Goal: Information Seeking & Learning: Learn about a topic

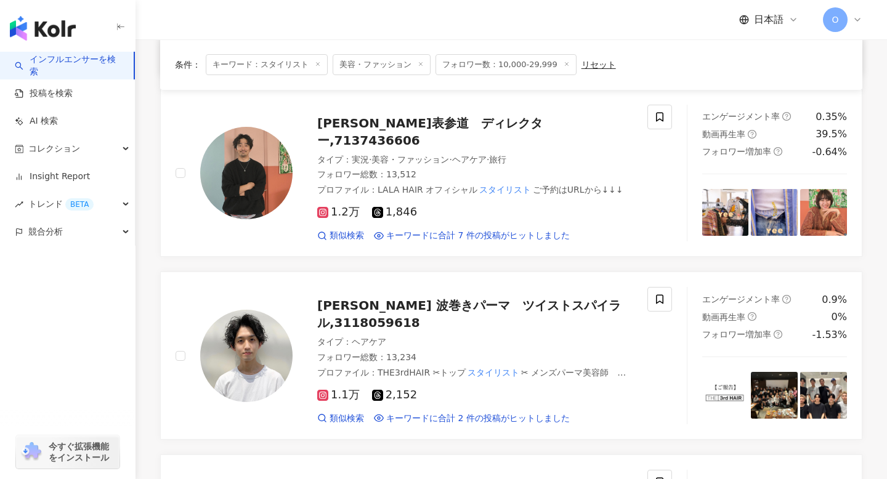
scroll to position [1588, 0]
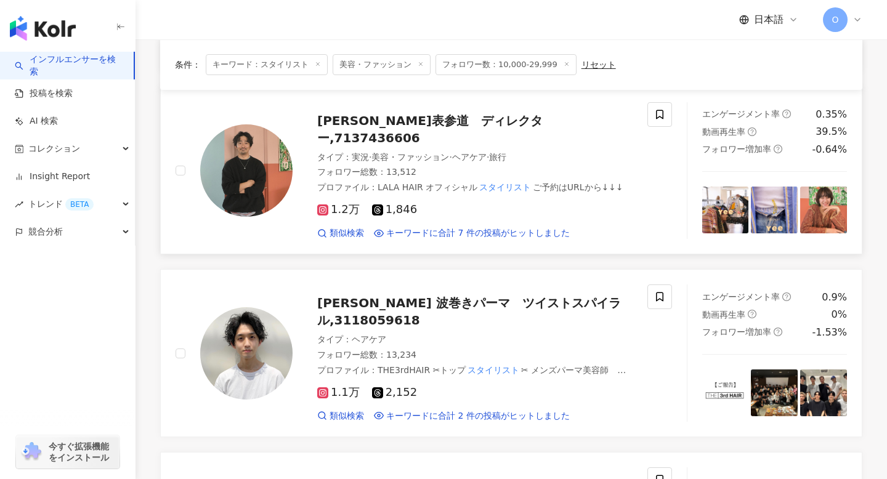
click at [324, 207] on icon at bounding box center [323, 210] width 6 height 6
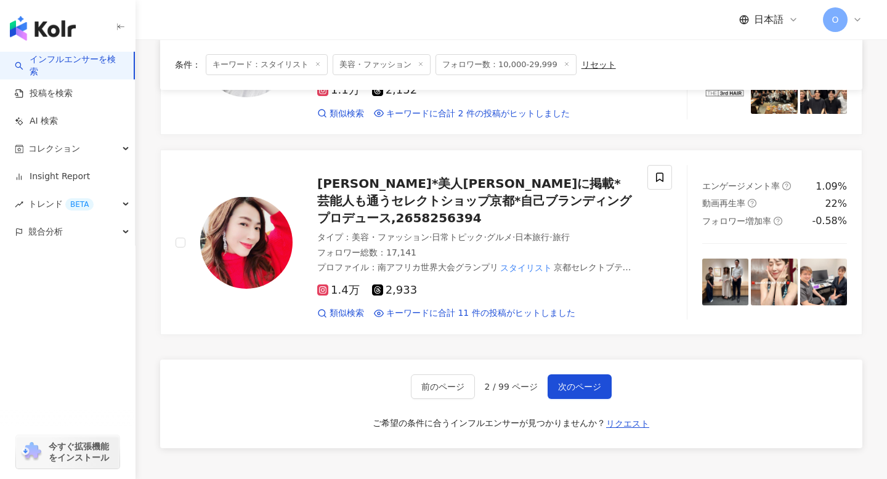
scroll to position [1897, 0]
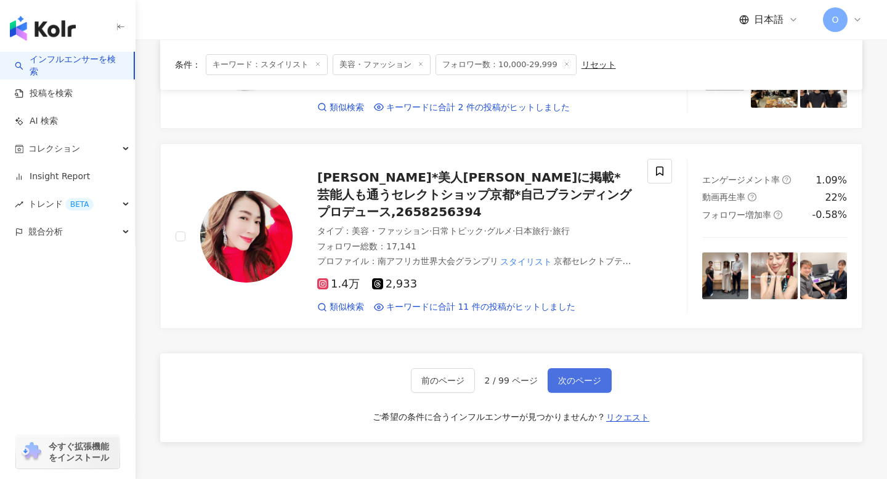
click at [566, 376] on span "次のページ" at bounding box center [579, 381] width 43 height 10
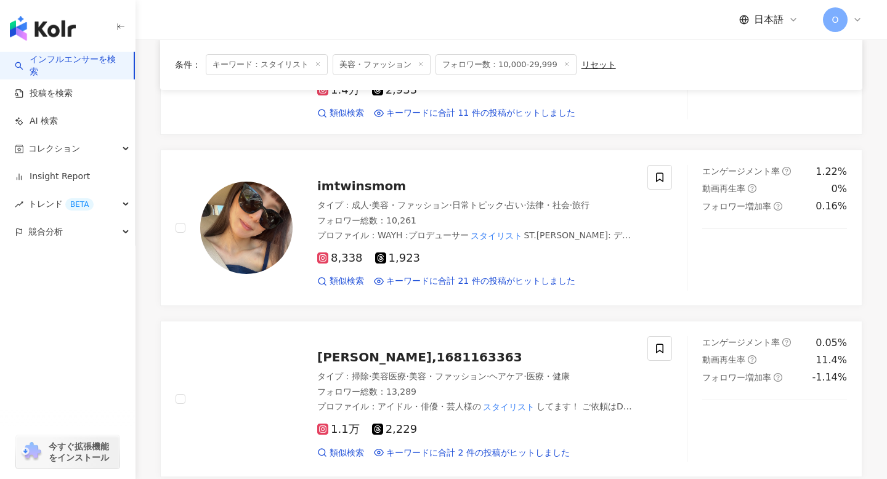
scroll to position [427, 0]
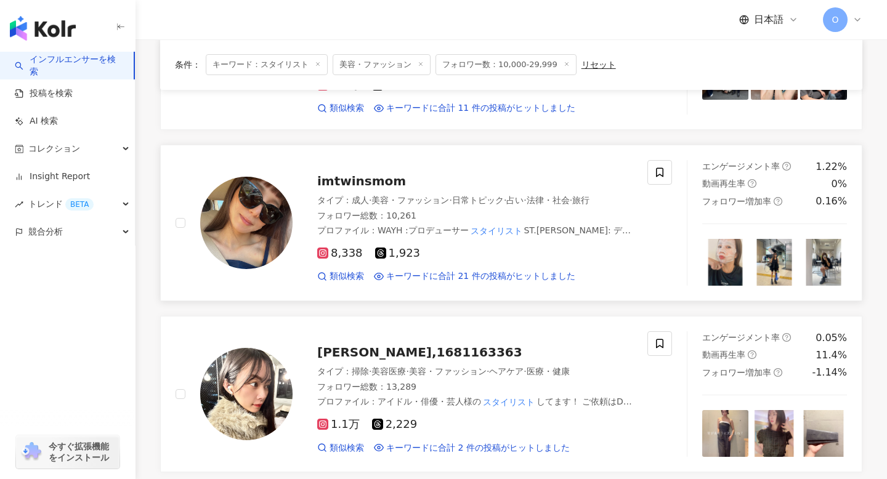
click at [325, 251] on icon at bounding box center [323, 254] width 6 height 6
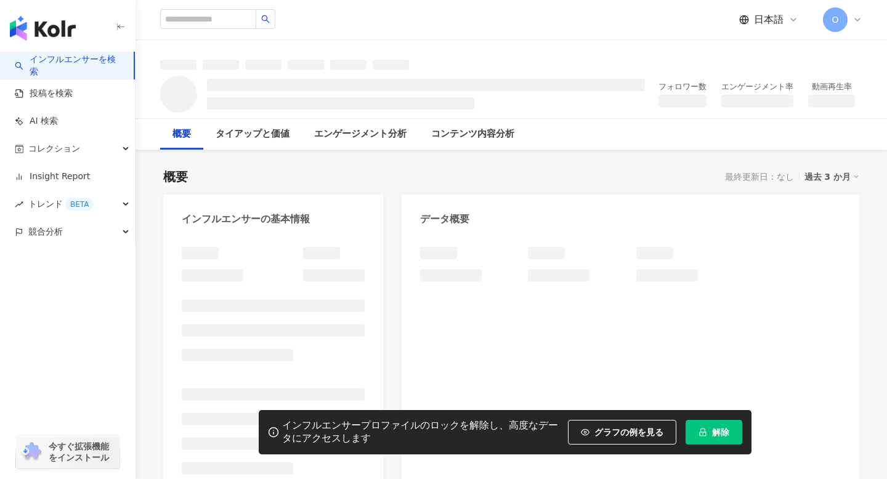
scroll to position [117, 0]
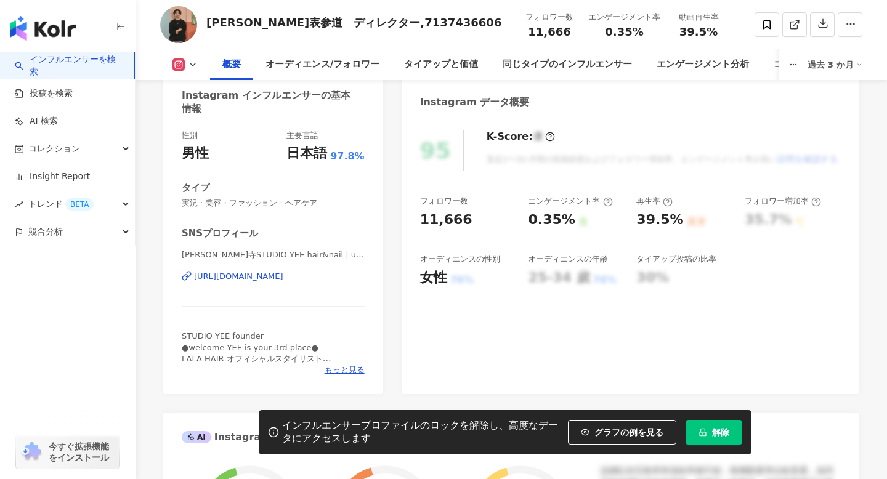
click at [239, 271] on div "https://www.instagram.com/utsugi_ryo/" at bounding box center [238, 276] width 89 height 11
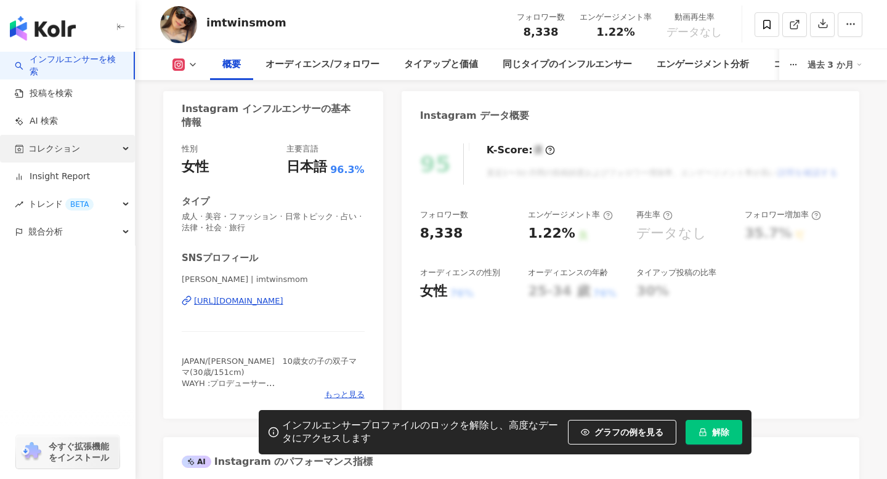
click at [125, 149] on icon "button" at bounding box center [127, 149] width 6 height 0
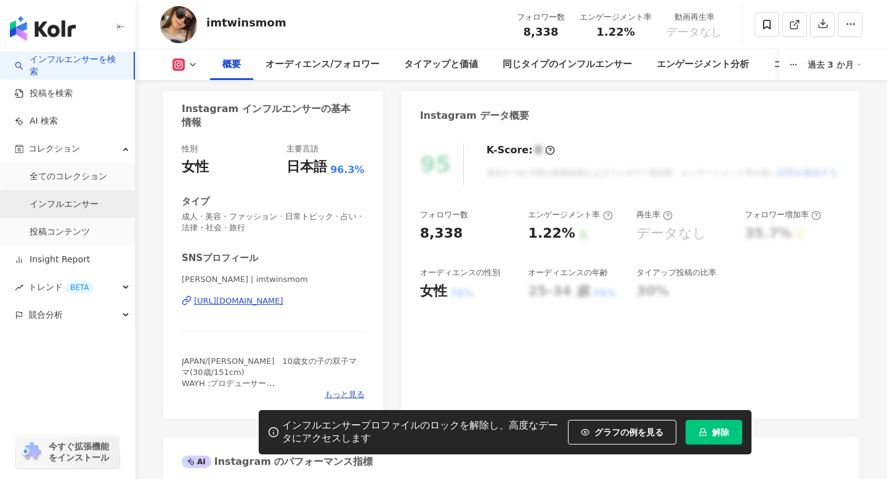
click at [65, 208] on link "インフルエンサー" at bounding box center [64, 204] width 69 height 12
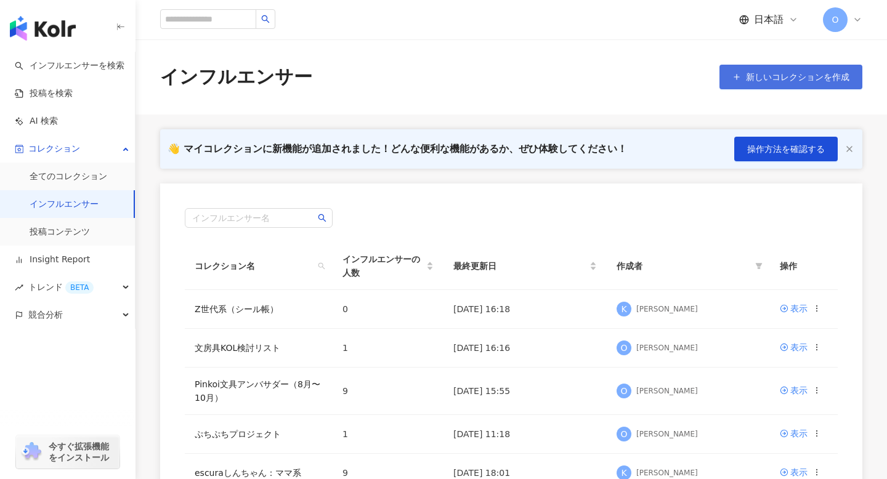
click at [746, 79] on span "新しいコレクションを作成" at bounding box center [797, 77] width 103 height 10
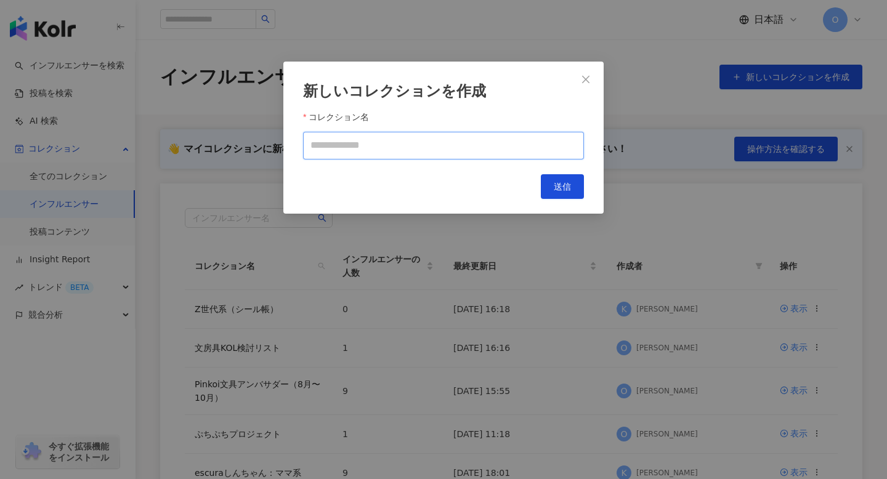
click at [402, 150] on input "コレクション名" at bounding box center [443, 146] width 281 height 28
type input "**********"
click at [562, 191] on button "送信" at bounding box center [562, 186] width 43 height 25
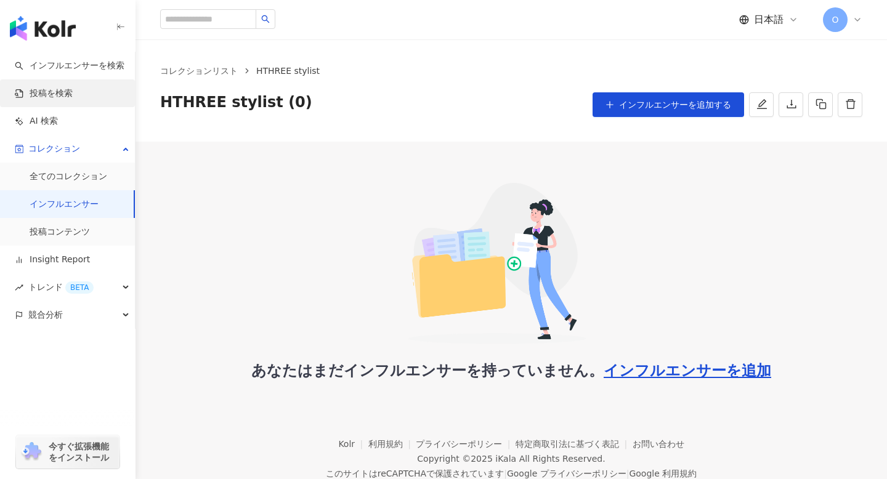
click at [56, 96] on link "投稿を検索" at bounding box center [44, 93] width 58 height 12
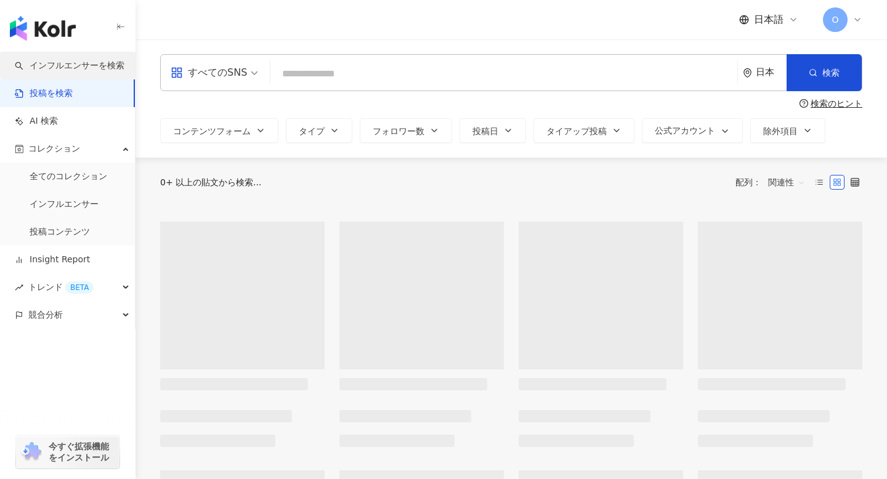
click at [70, 67] on link "インフルエンサーを検索" at bounding box center [70, 66] width 110 height 12
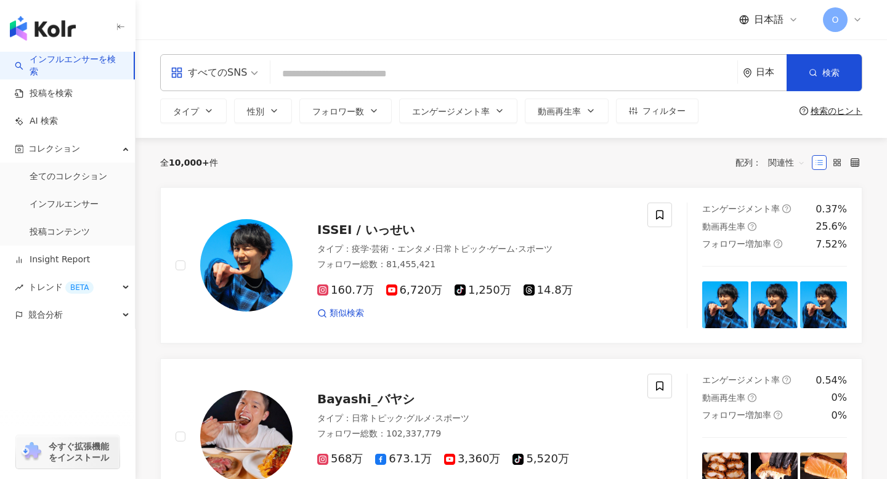
click at [566, 75] on input "search" at bounding box center [503, 73] width 457 height 23
click at [360, 109] on span "フォロワー数" at bounding box center [338, 112] width 52 height 10
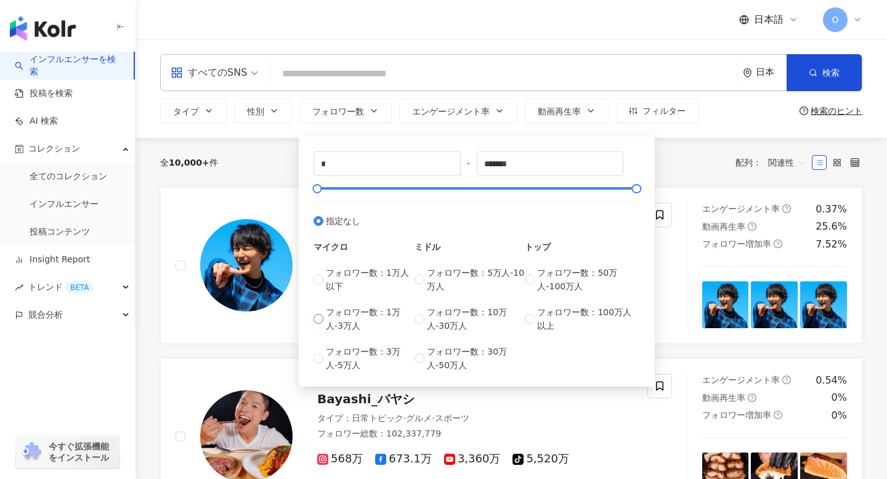
type input "*****"
click at [719, 144] on div "全 10,000+ 件 配列： 関連性" at bounding box center [511, 162] width 702 height 49
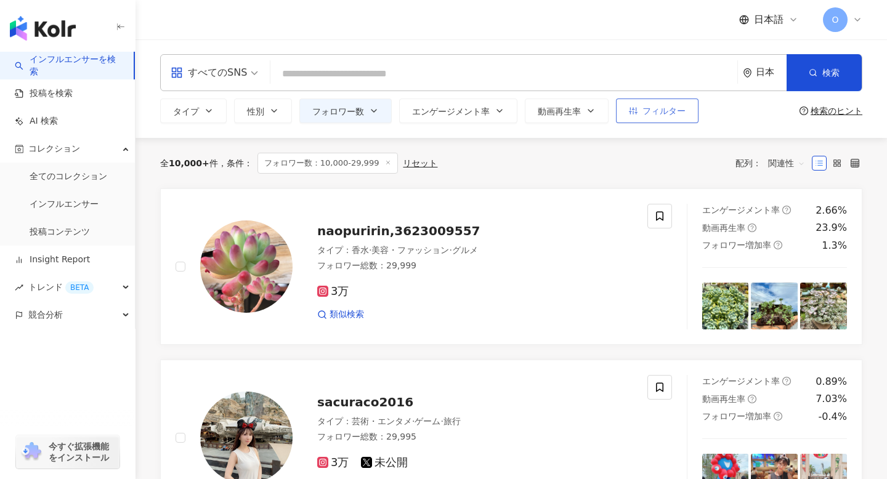
click at [662, 117] on button "フィルター" at bounding box center [657, 111] width 83 height 25
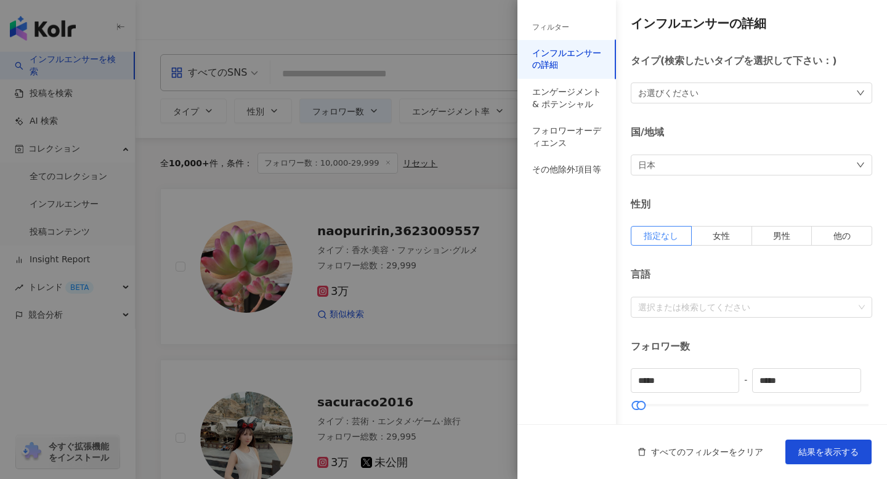
click at [727, 92] on div "お選びください" at bounding box center [751, 93] width 241 height 21
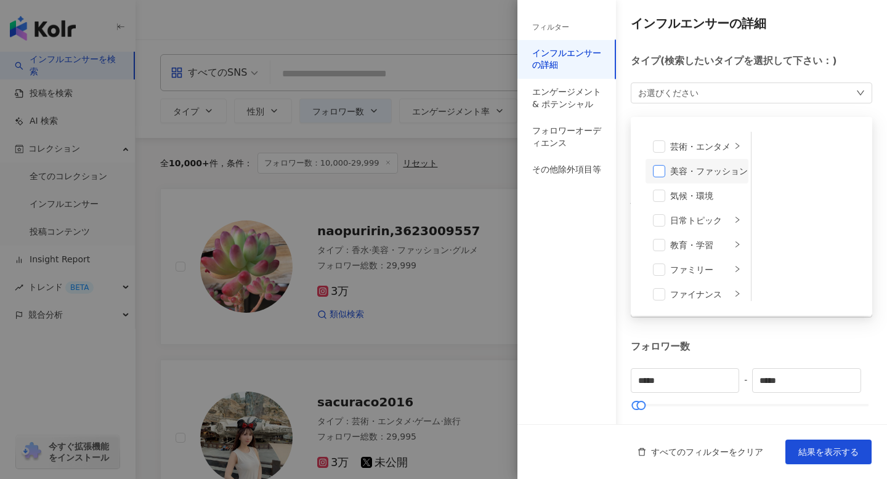
click at [662, 175] on span at bounding box center [659, 171] width 12 height 12
click at [733, 174] on div "美容・ファッション" at bounding box center [709, 172] width 78 height 14
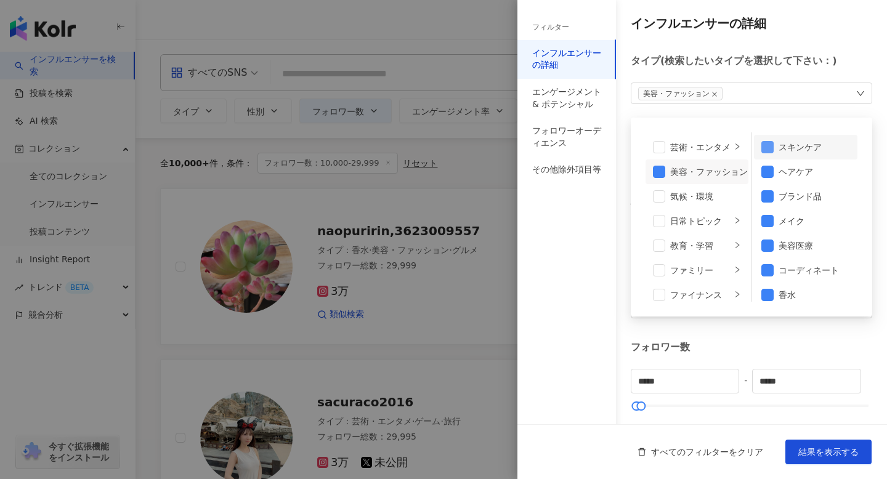
click at [772, 151] on span at bounding box center [767, 147] width 12 height 12
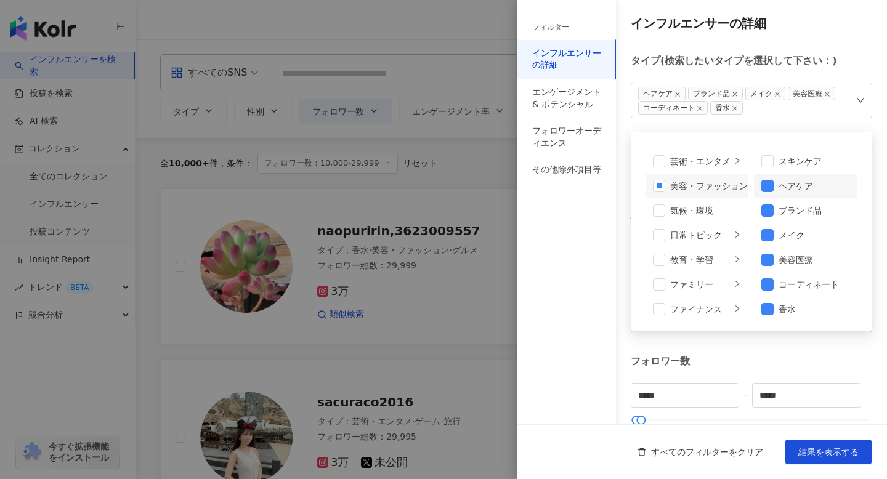
click at [774, 182] on li "ヘアケア" at bounding box center [805, 186] width 103 height 25
click at [770, 211] on span at bounding box center [767, 211] width 12 height 12
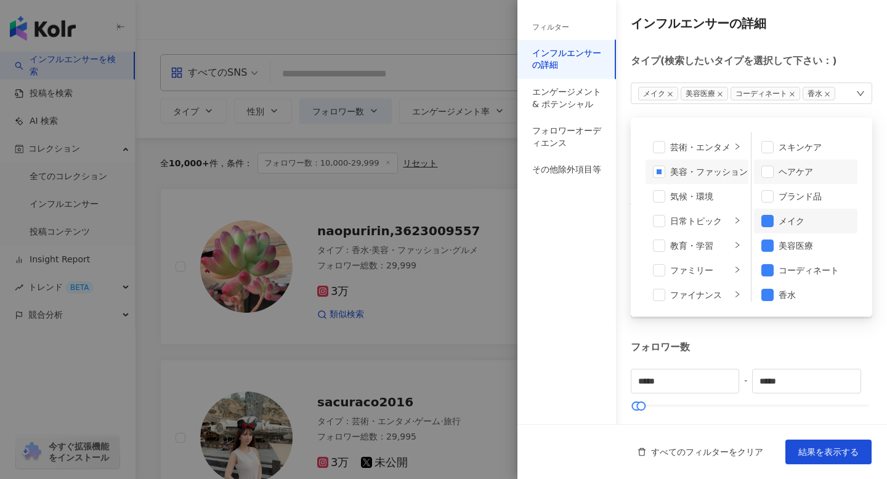
click at [769, 227] on li "メイク" at bounding box center [805, 221] width 103 height 25
click at [768, 250] on span at bounding box center [767, 246] width 12 height 12
click at [767, 298] on span at bounding box center [767, 295] width 12 height 12
click at [806, 45] on div "インフルエンサーの詳細 タイプ ( 検索したいタイプを選択して下さい： ) コーディネート 芸術・エンタメ 美容・ファッション 気候・環境 日常トピック 教育…" at bounding box center [702, 372] width 370 height 744
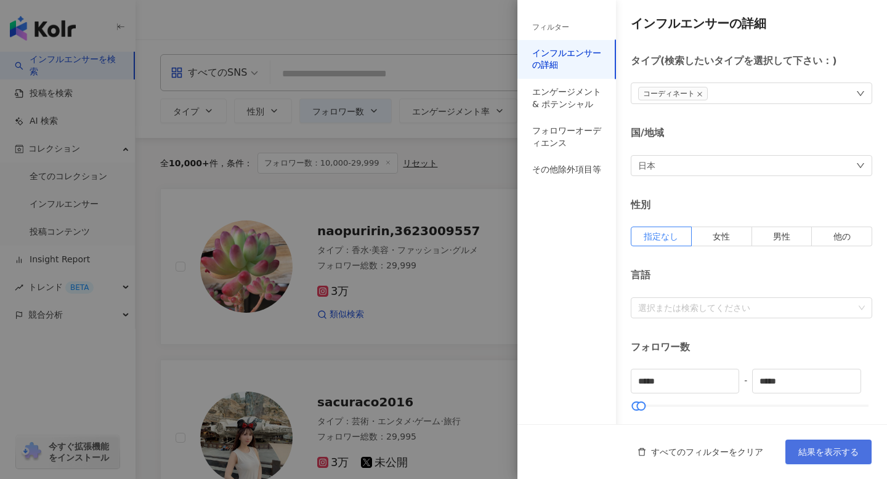
click at [819, 453] on span "結果を表示する" at bounding box center [828, 452] width 60 height 10
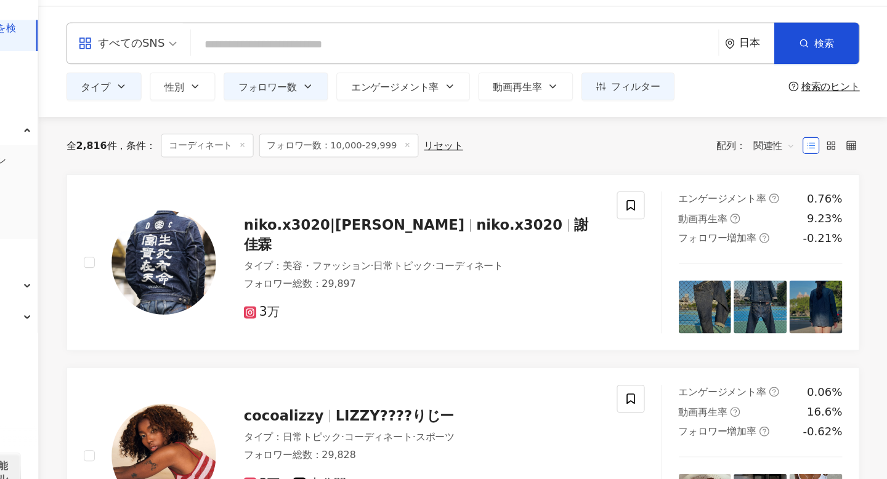
click at [400, 78] on input "search" at bounding box center [503, 73] width 457 height 23
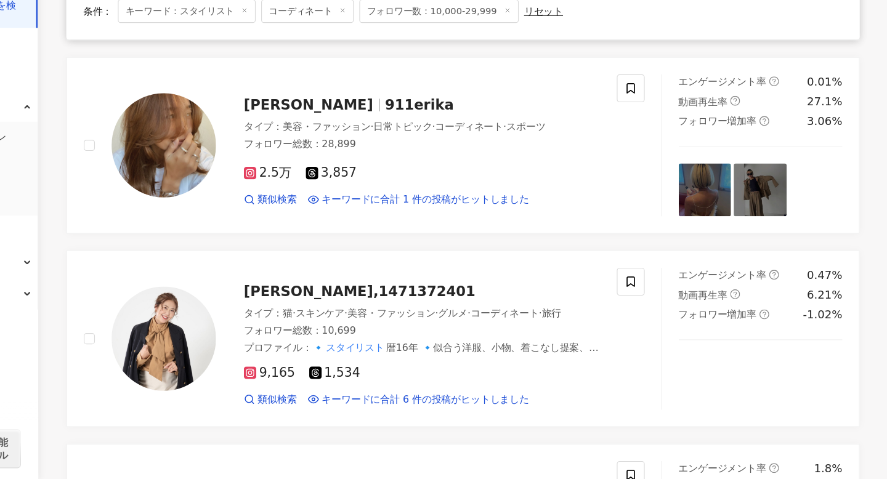
scroll to position [1199, 0]
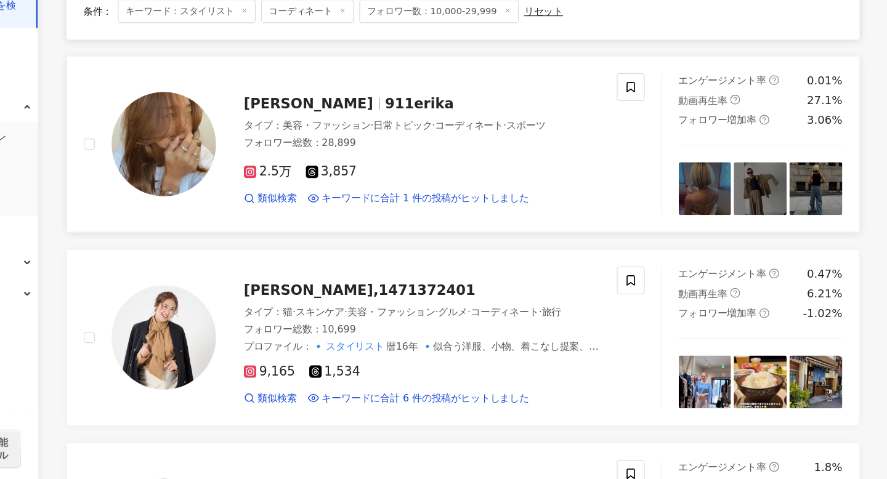
type input "******"
click at [325, 203] on rect at bounding box center [323, 207] width 9 height 9
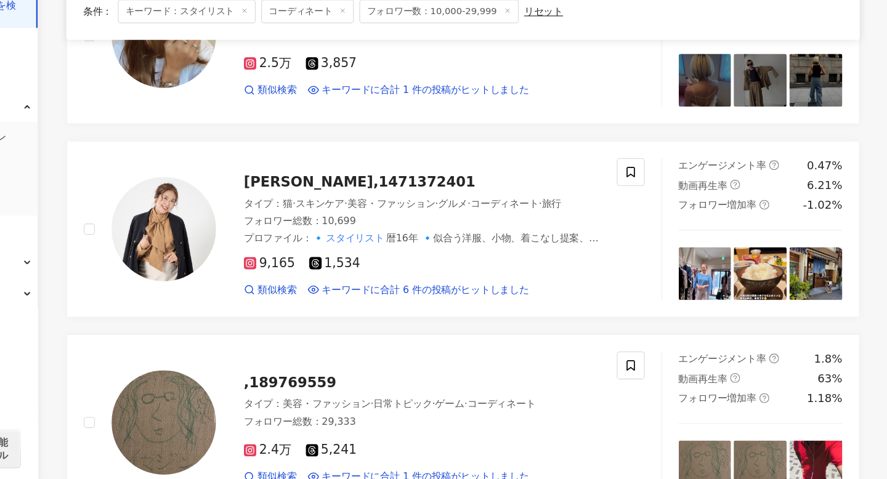
scroll to position [1297, 0]
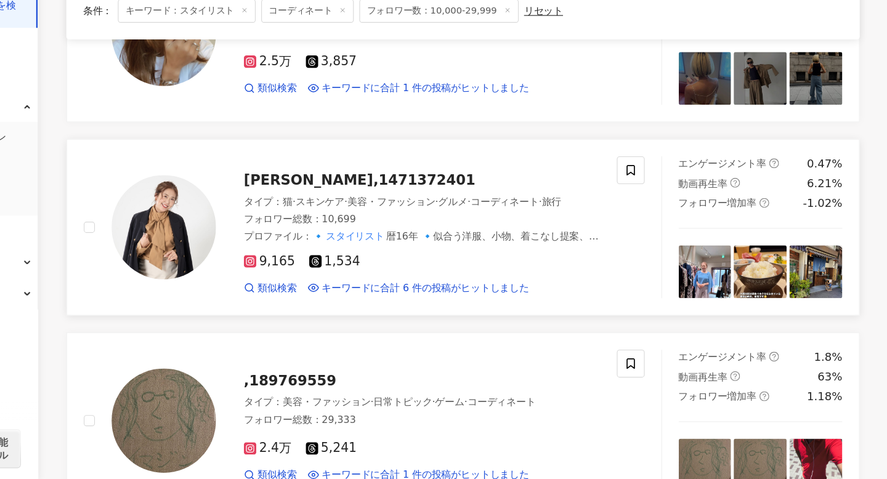
click at [324, 284] on icon at bounding box center [323, 287] width 6 height 6
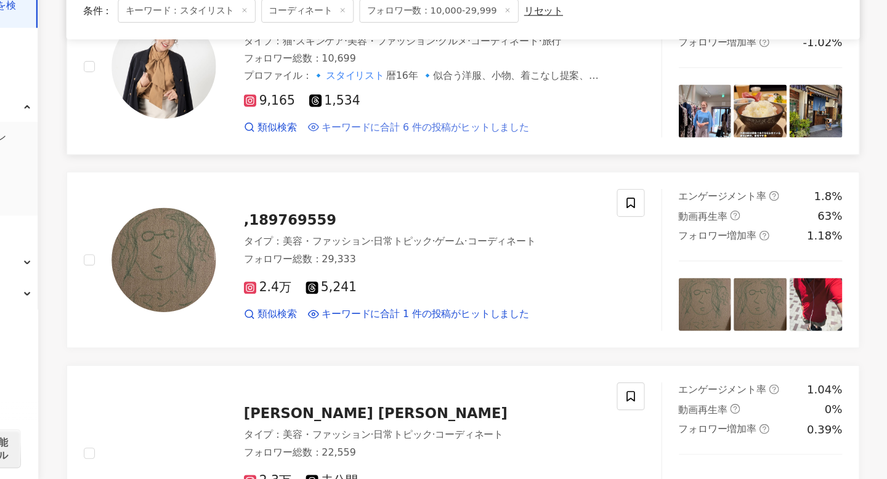
scroll to position [1451, 0]
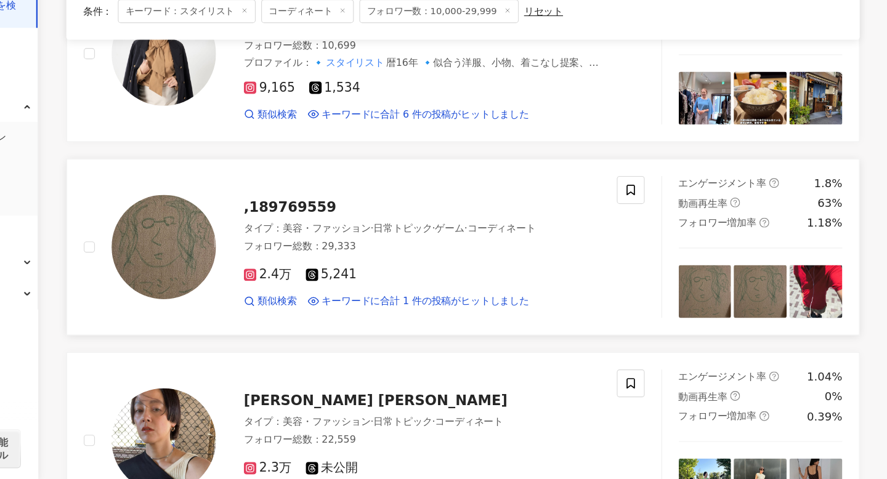
click at [325, 295] on icon at bounding box center [323, 298] width 6 height 6
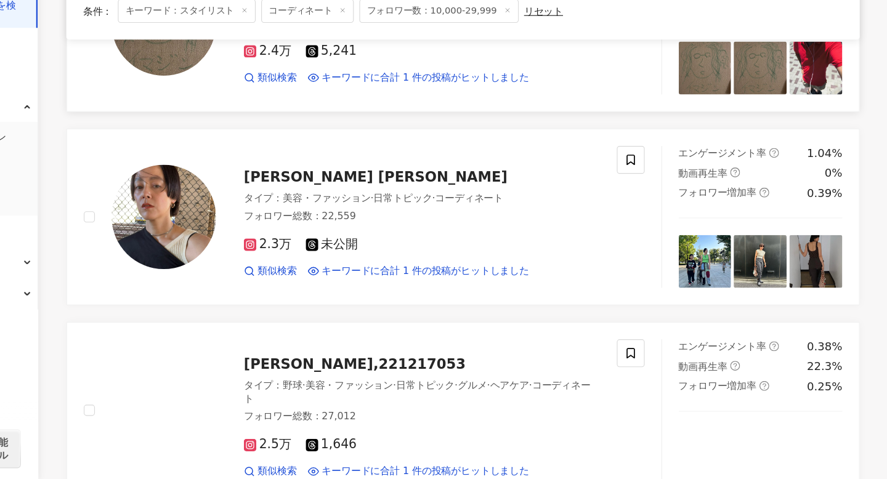
scroll to position [1650, 0]
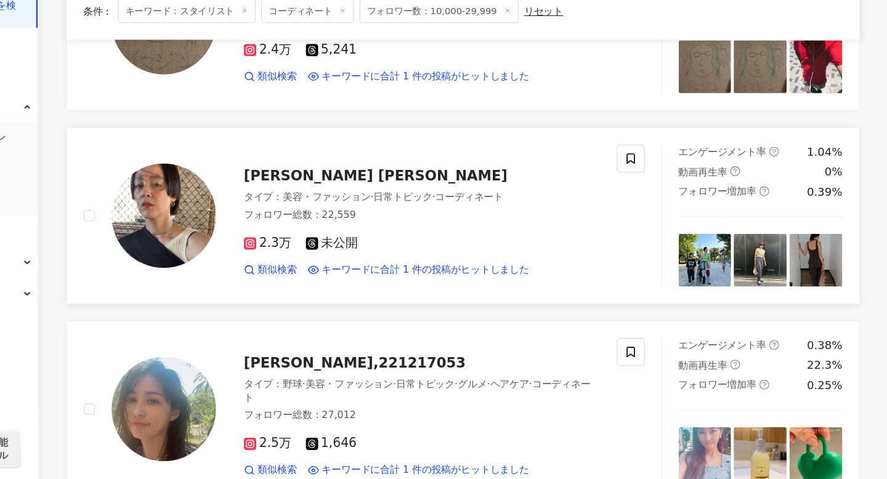
click at [323, 266] on rect at bounding box center [323, 270] width 9 height 9
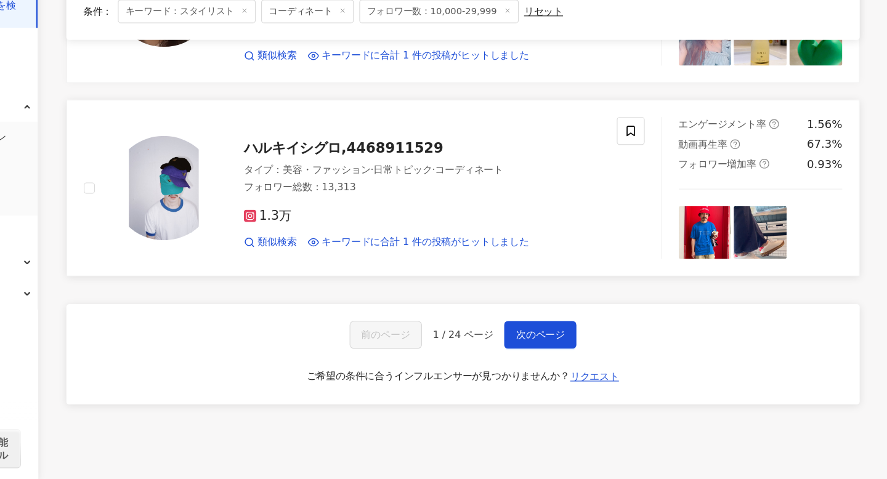
scroll to position [2017, 0]
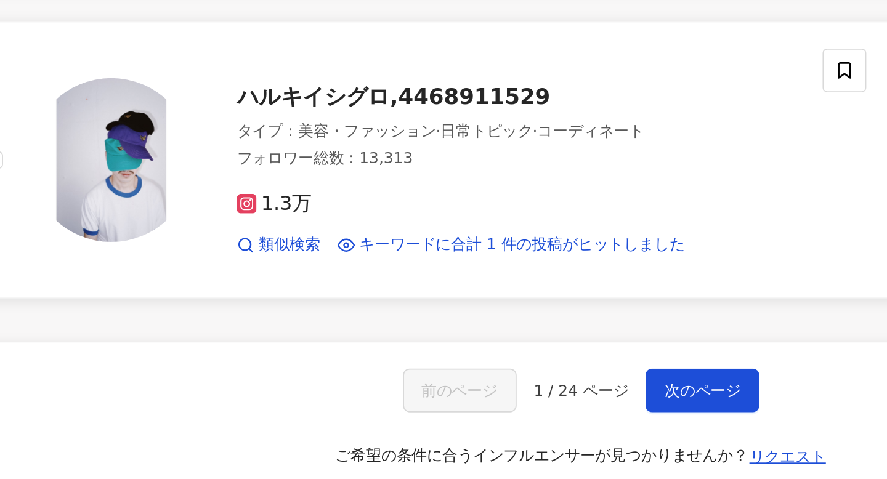
click at [323, 240] on icon at bounding box center [322, 245] width 11 height 11
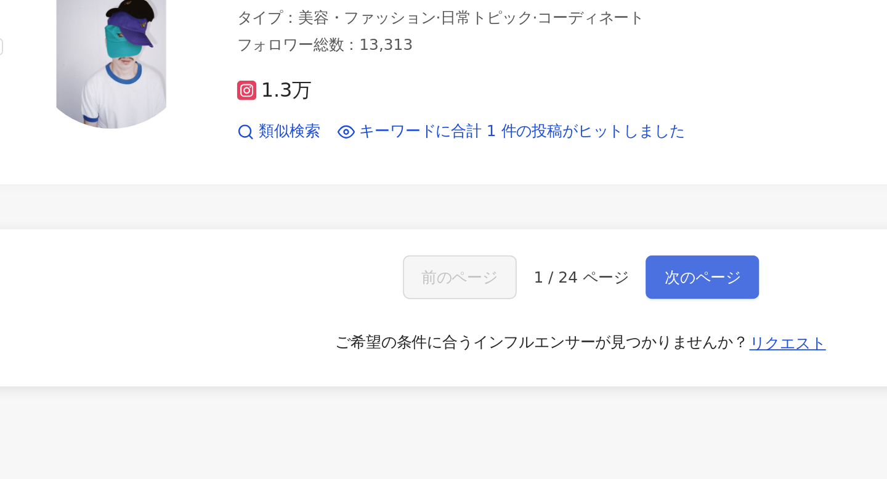
click at [574, 346] on span "次のページ" at bounding box center [579, 351] width 43 height 10
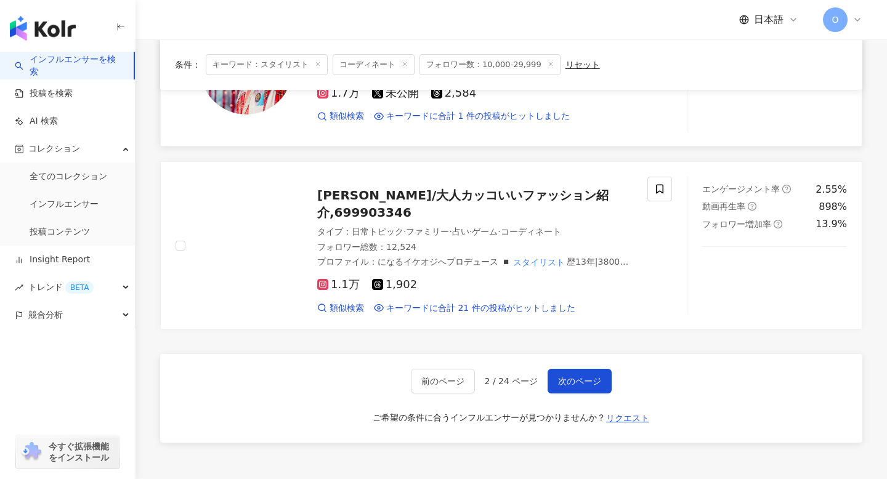
scroll to position [1919, 0]
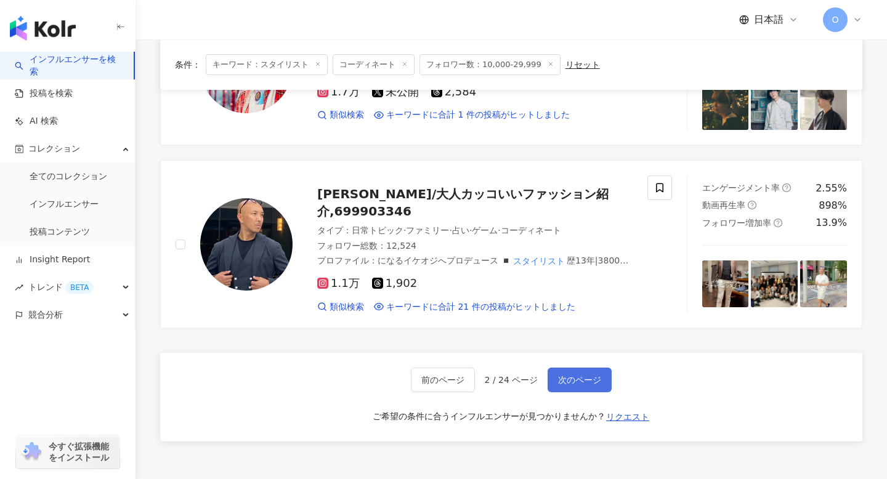
click at [568, 375] on span "次のページ" at bounding box center [579, 380] width 43 height 10
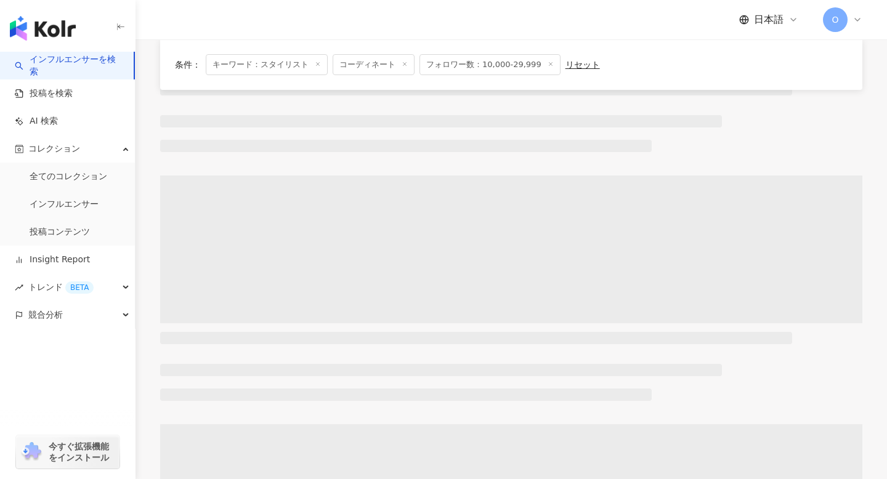
scroll to position [0, 0]
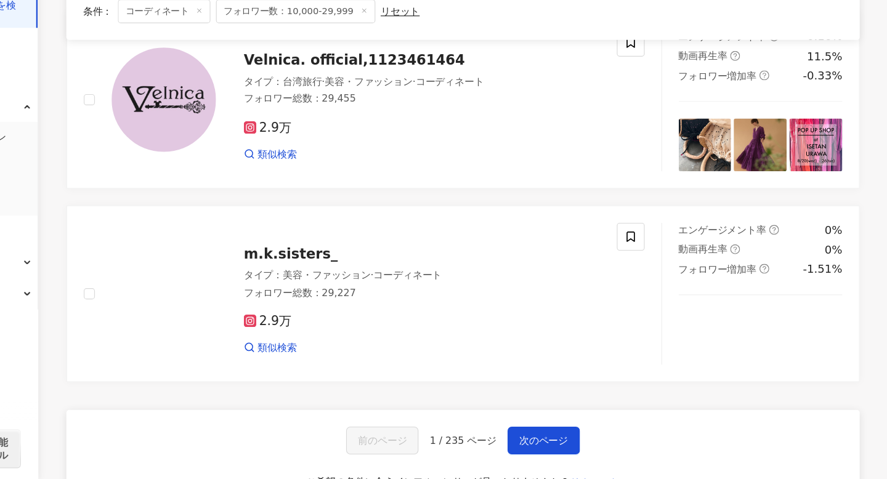
scroll to position [2031, 0]
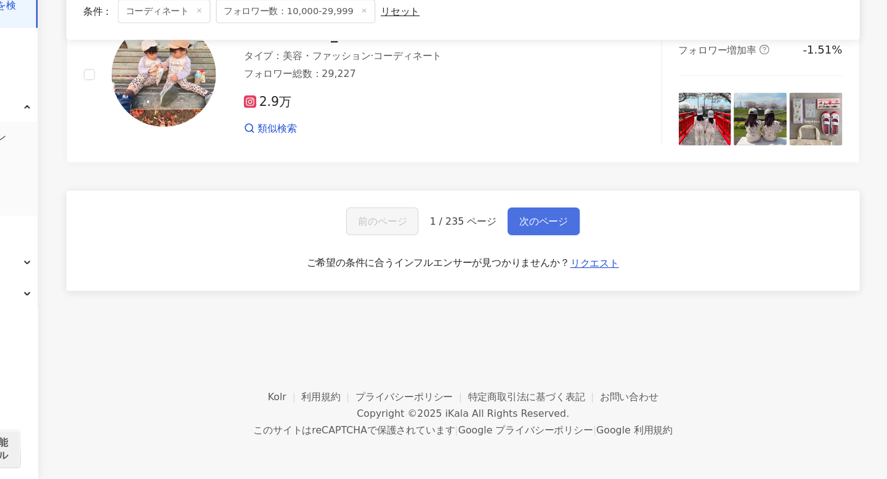
click at [564, 250] on span "次のページ" at bounding box center [582, 251] width 43 height 10
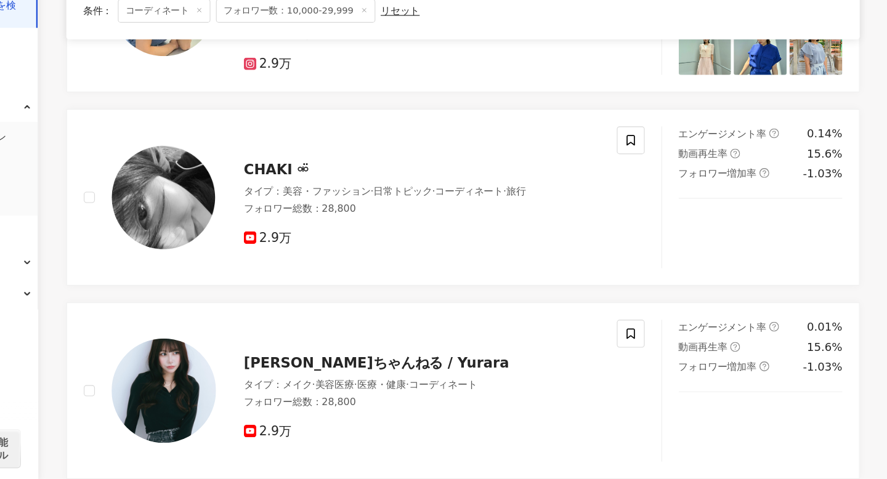
scroll to position [1859, 0]
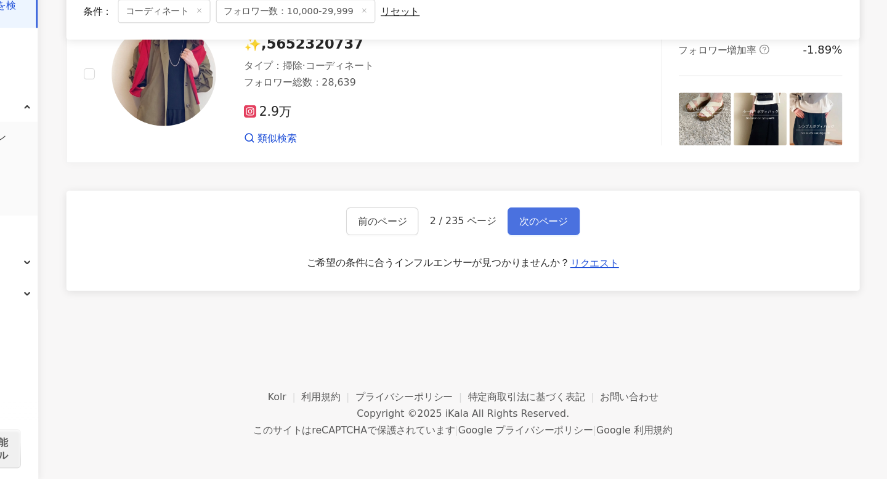
click at [564, 250] on span "次のページ" at bounding box center [582, 251] width 43 height 10
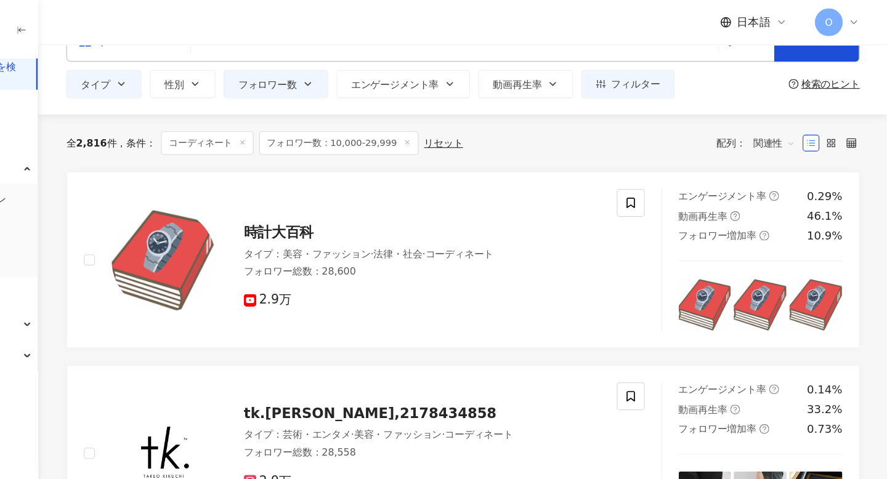
scroll to position [0, 0]
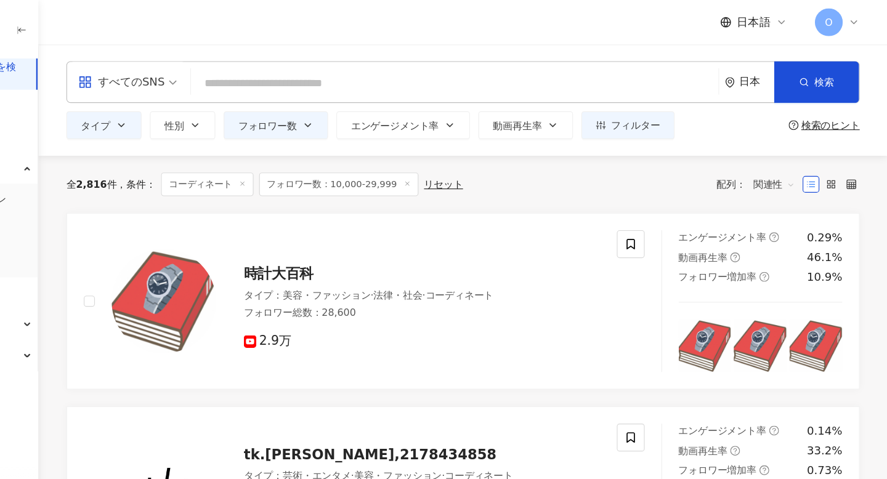
click at [488, 65] on input "search" at bounding box center [503, 73] width 457 height 23
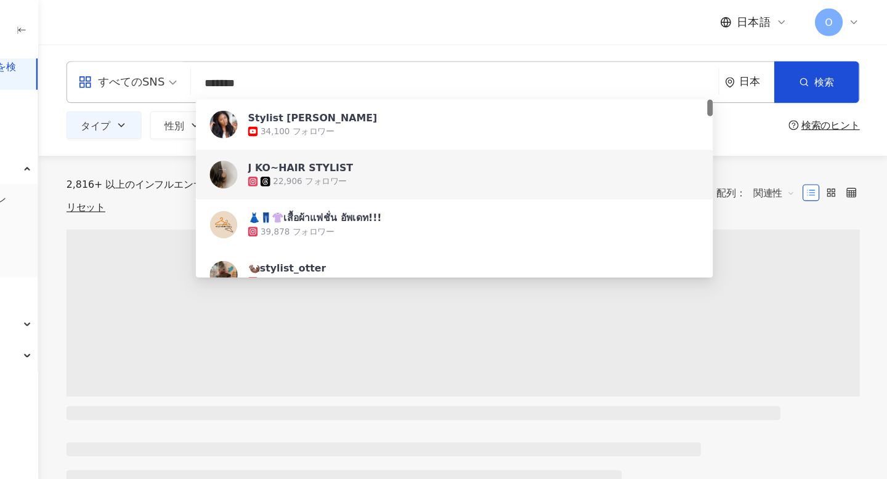
type input "*******"
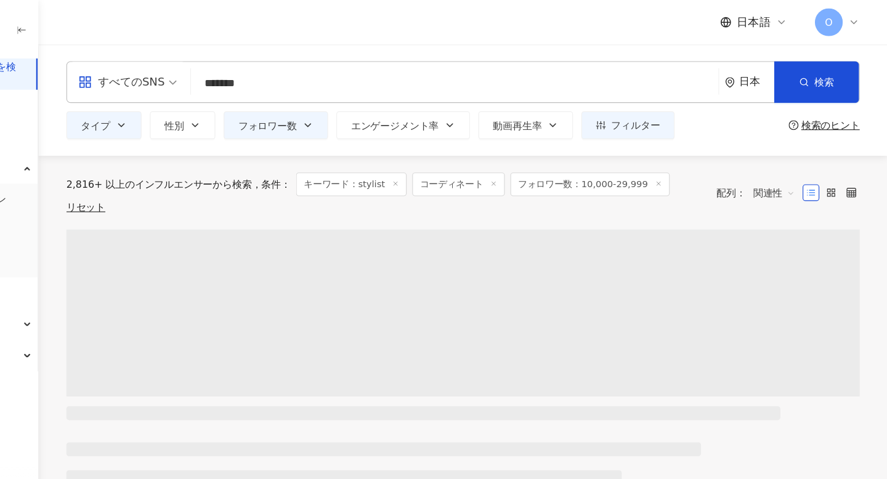
click at [245, 147] on div "2,816+ 以上のインフルエンサーから検索 条件 ： キーワード：stylist コーディネート フォロワー数：10,000-29,999 リセット 配列：…" at bounding box center [511, 170] width 702 height 65
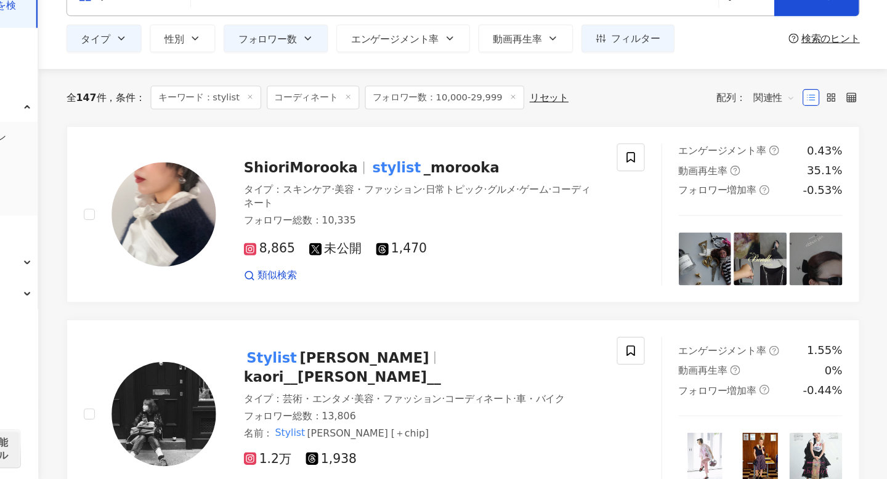
scroll to position [31, 0]
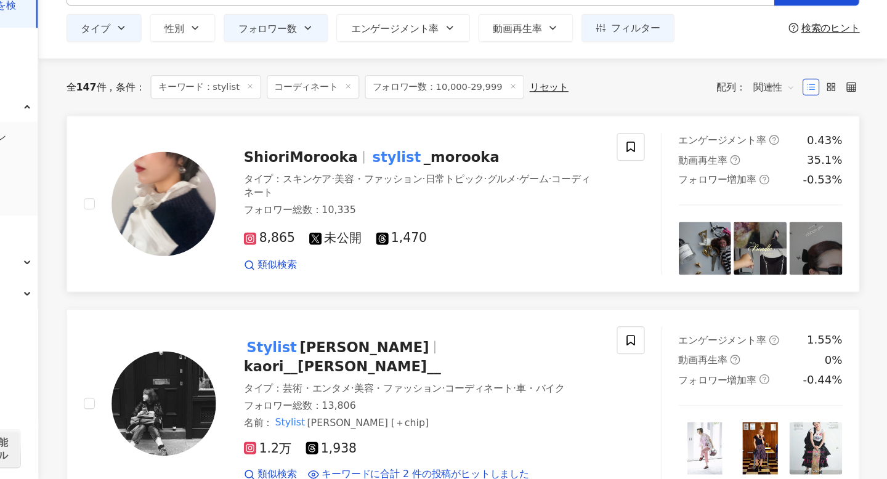
click at [323, 267] on icon at bounding box center [323, 266] width 6 height 6
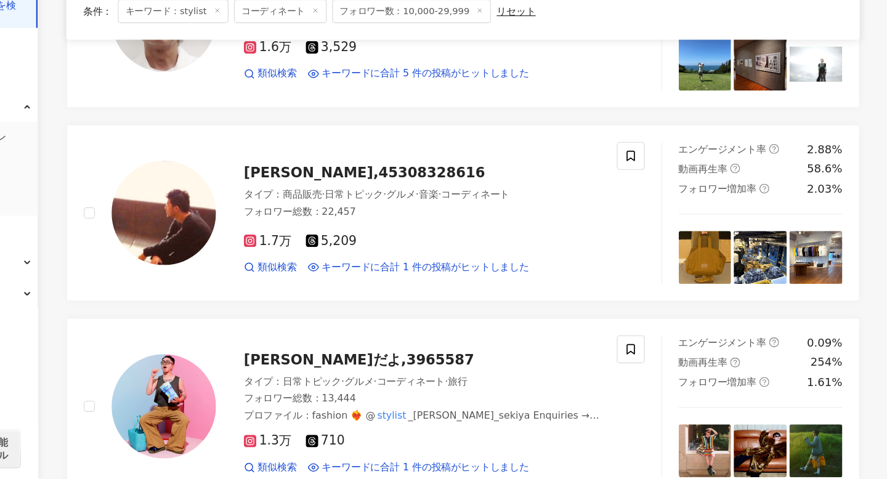
scroll to position [554, 0]
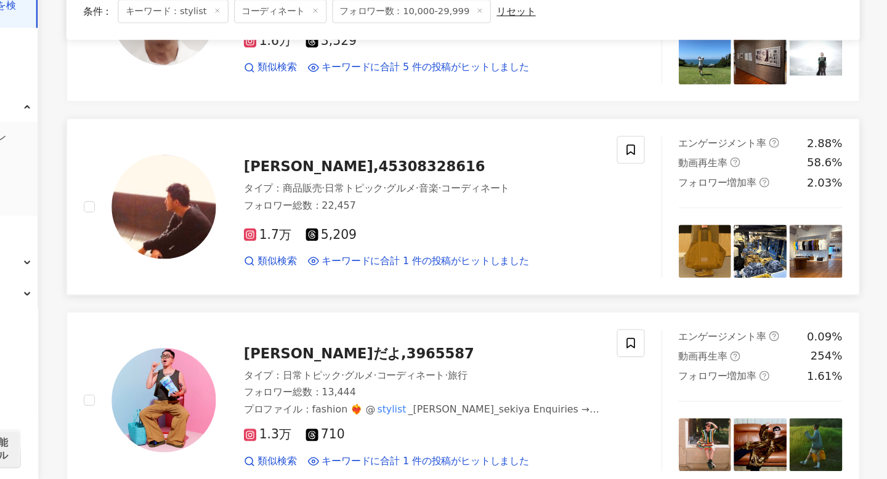
click at [318, 257] on icon at bounding box center [322, 262] width 11 height 11
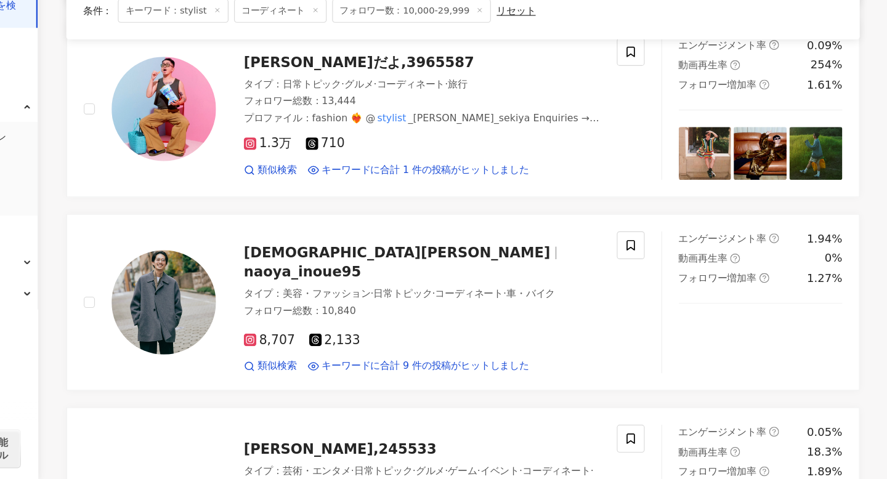
scroll to position [822, 0]
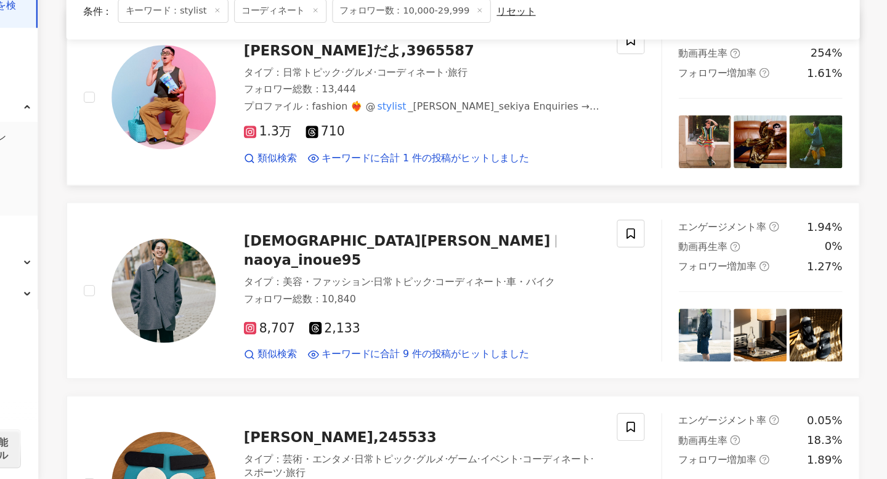
click at [323, 168] on rect at bounding box center [323, 172] width 9 height 9
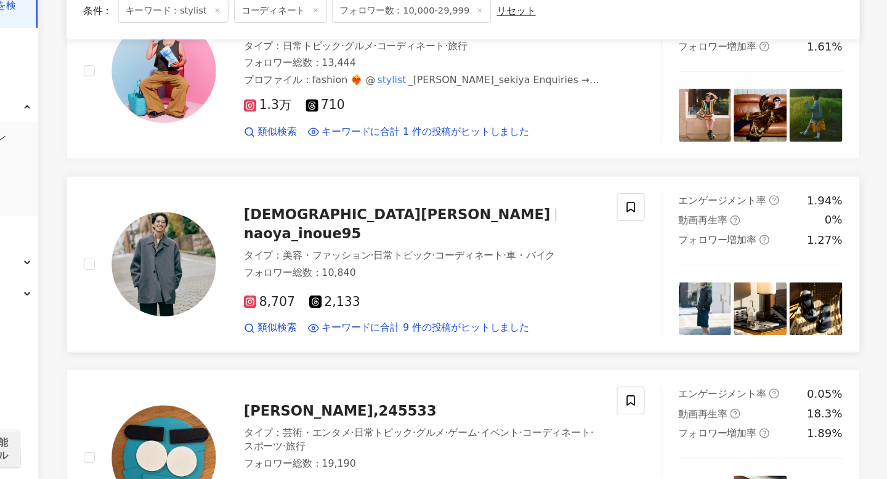
scroll to position [846, 0]
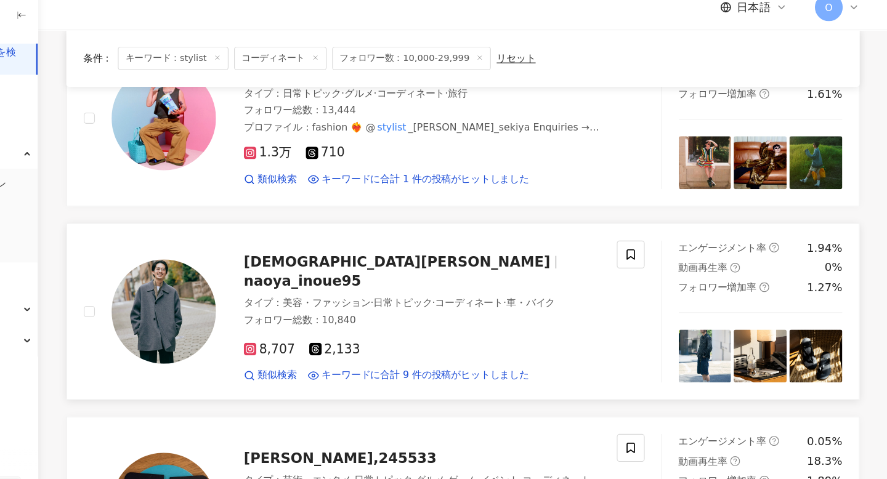
click at [323, 317] on icon at bounding box center [322, 322] width 11 height 11
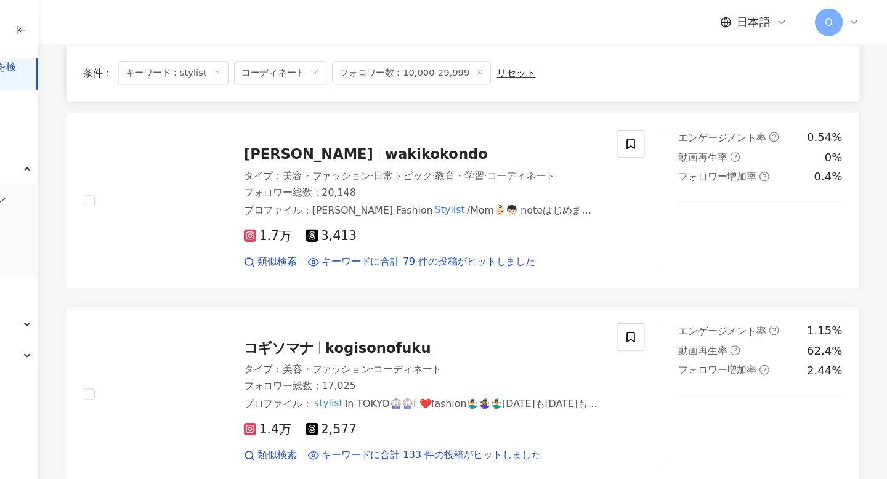
scroll to position [1463, 0]
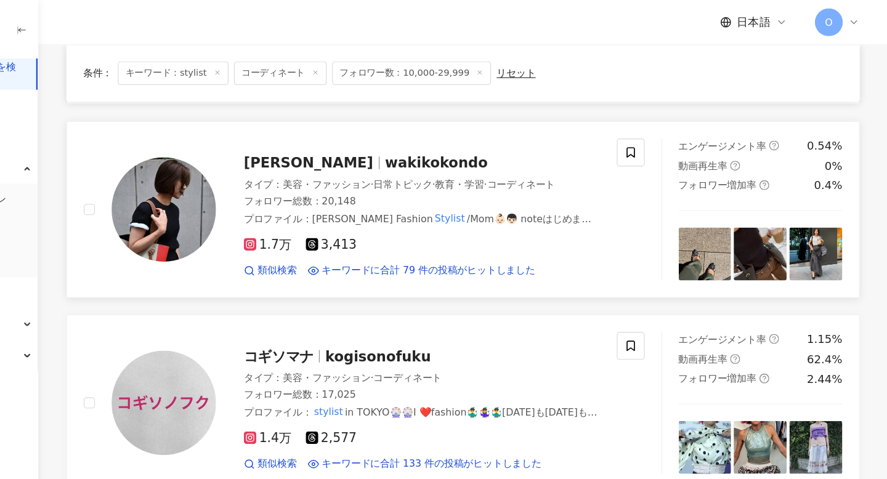
click at [327, 211] on icon at bounding box center [322, 216] width 11 height 11
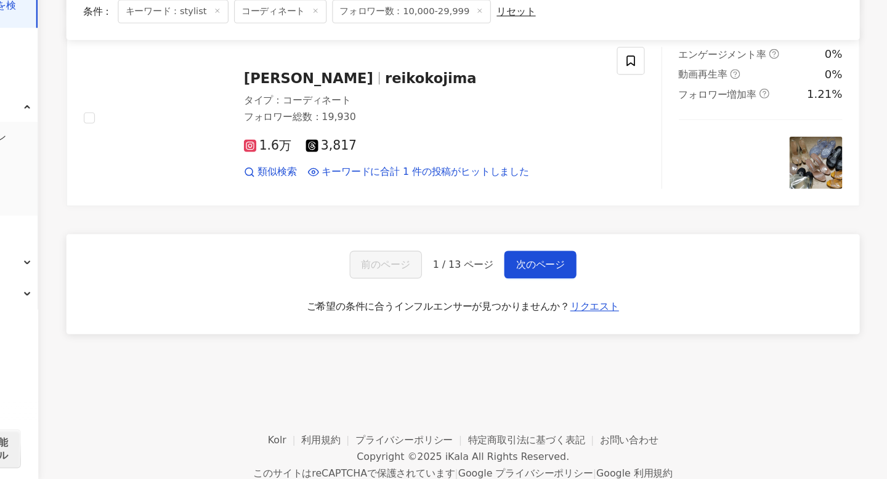
scroll to position [2003, 0]
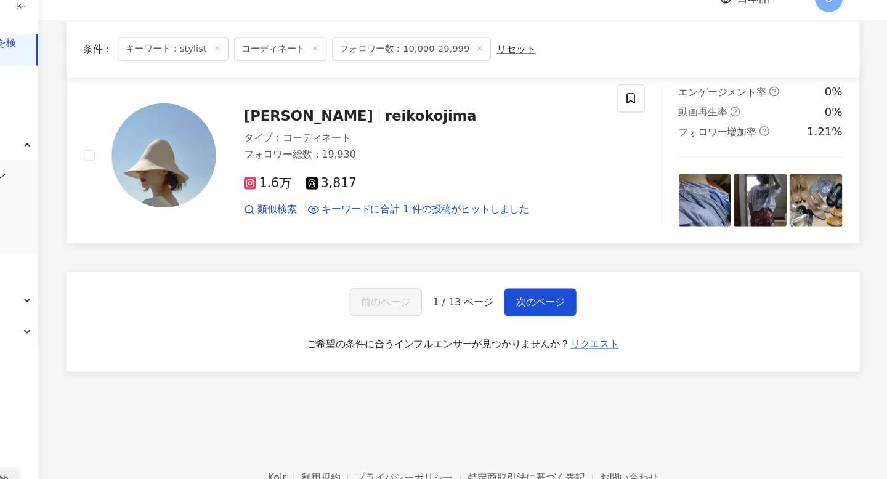
click at [327, 178] on icon at bounding box center [322, 183] width 11 height 11
click at [577, 277] on button "次のページ" at bounding box center [580, 289] width 64 height 25
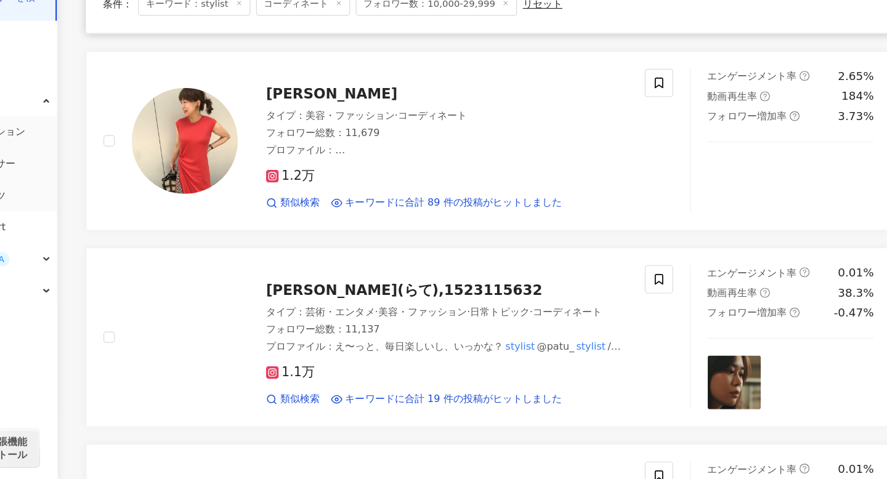
scroll to position [259, 0]
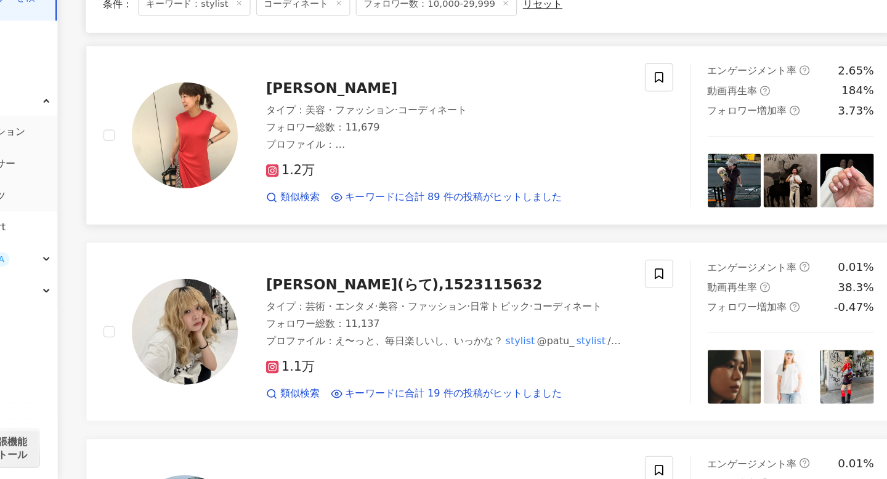
click at [321, 208] on icon at bounding box center [323, 210] width 6 height 6
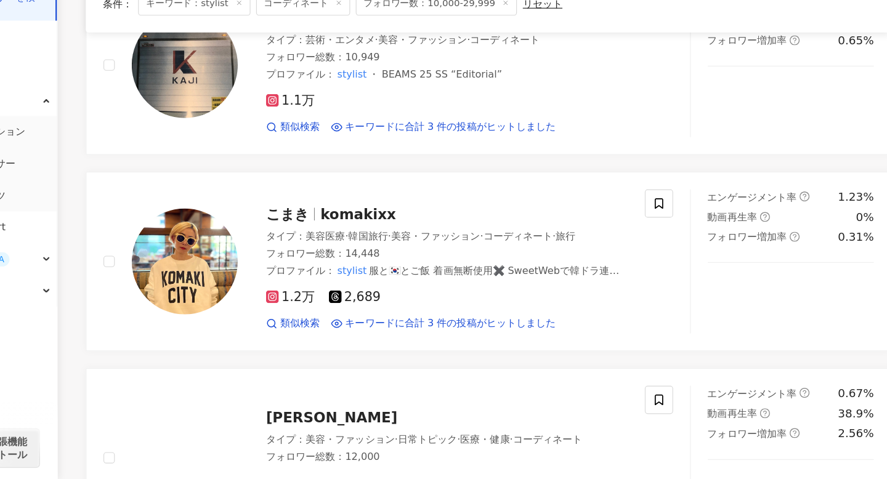
scroll to position [841, 0]
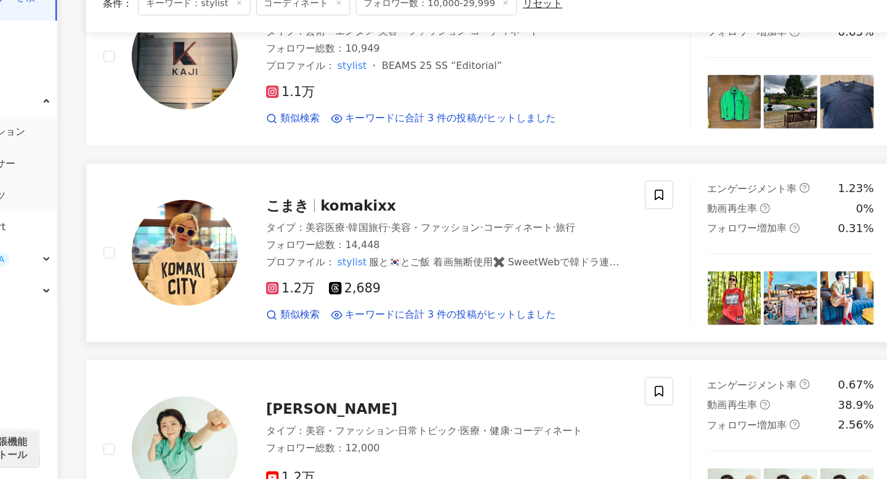
click at [323, 314] on rect at bounding box center [323, 313] width 9 height 9
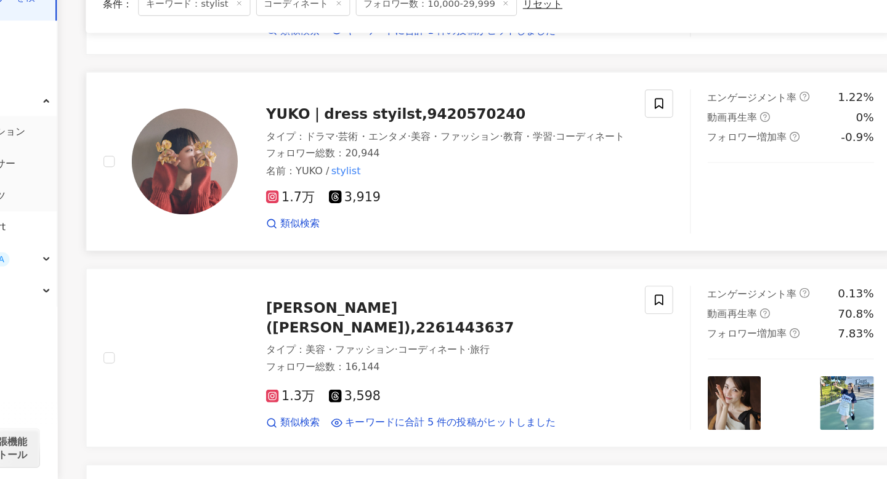
scroll to position [1447, 0]
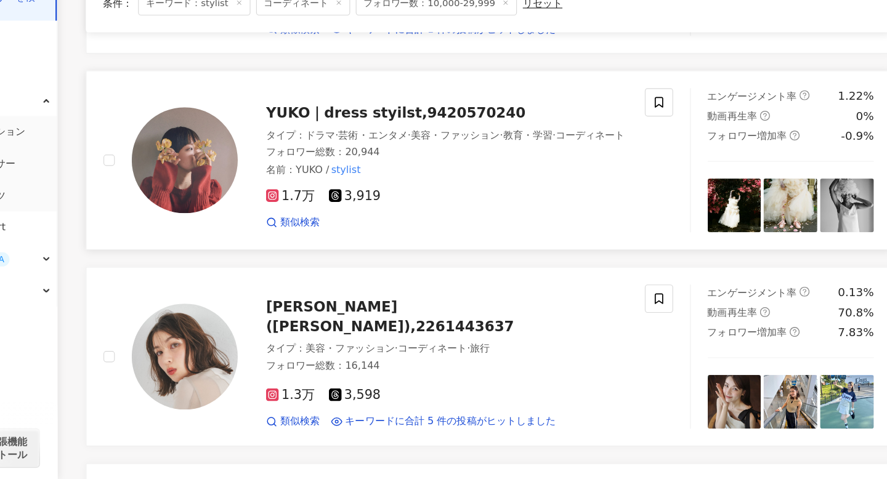
click at [322, 228] on rect at bounding box center [323, 232] width 9 height 9
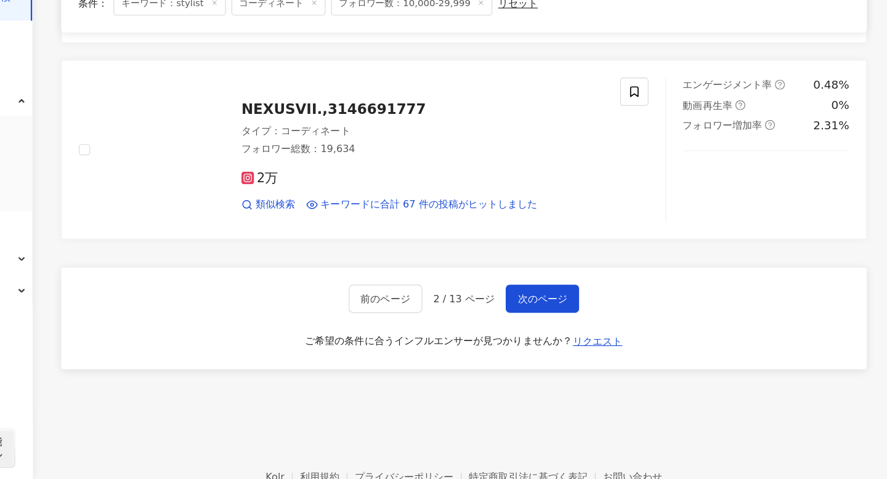
scroll to position [2014, 0]
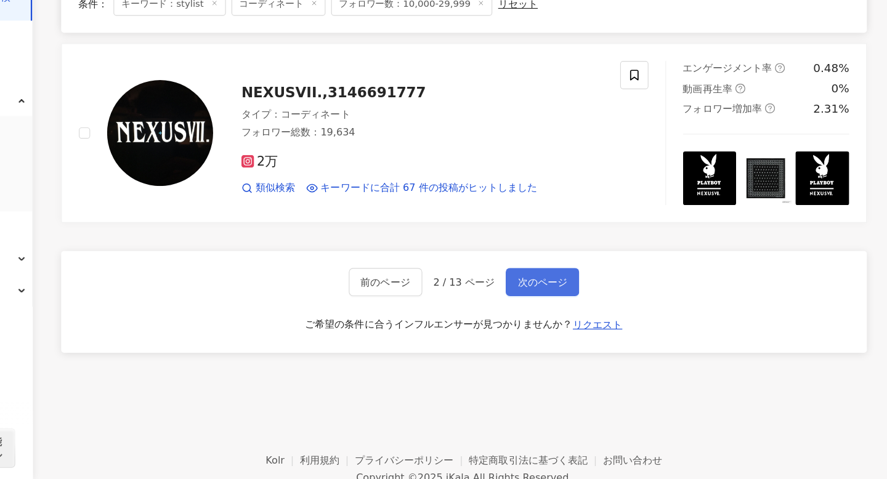
click at [584, 303] on span "次のページ" at bounding box center [579, 307] width 43 height 10
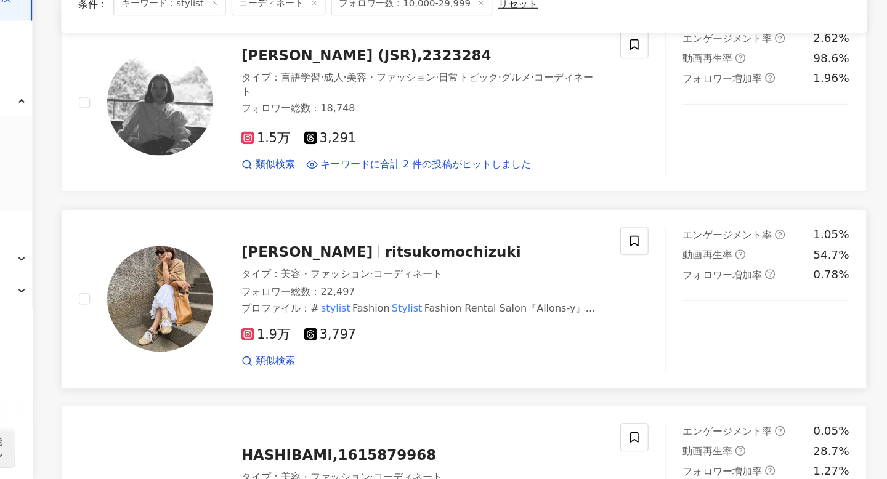
scroll to position [1499, 0]
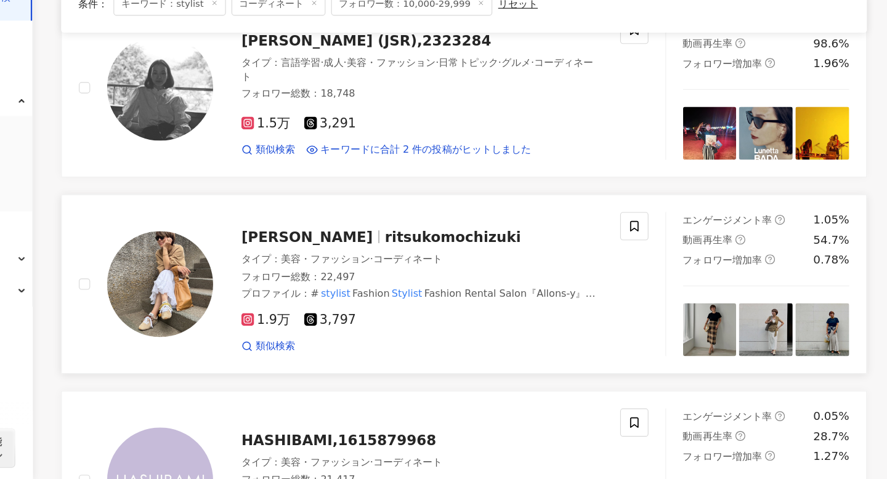
click at [323, 344] on icon at bounding box center [322, 340] width 11 height 11
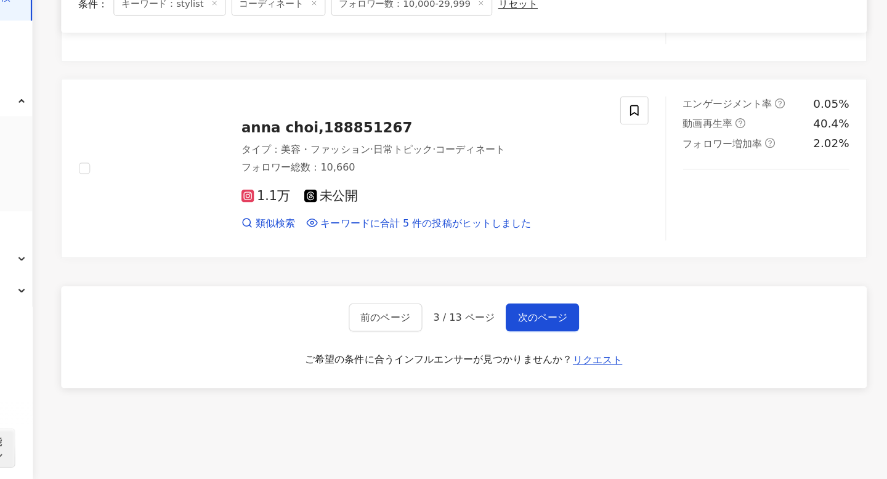
scroll to position [1954, 0]
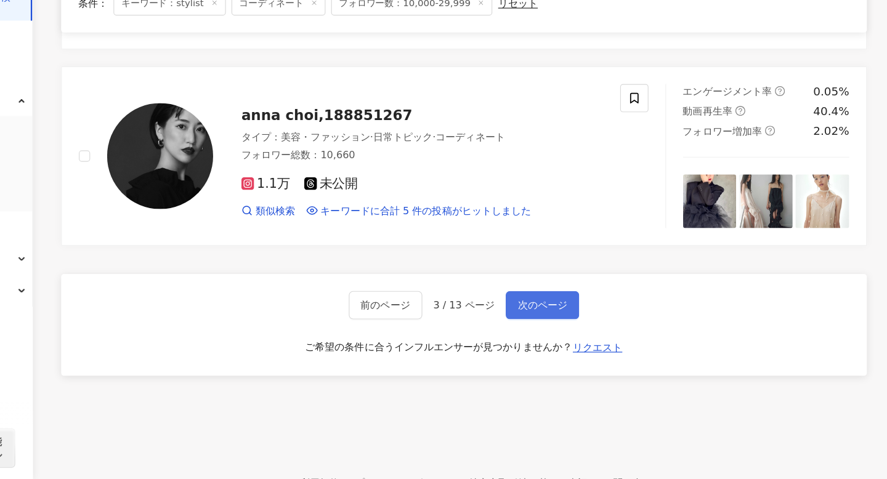
click at [574, 328] on span "次のページ" at bounding box center [579, 328] width 43 height 10
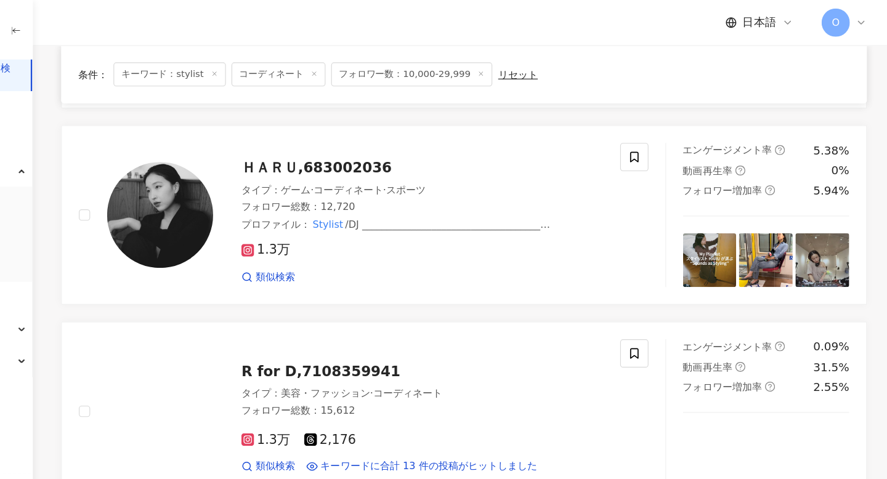
scroll to position [1111, 0]
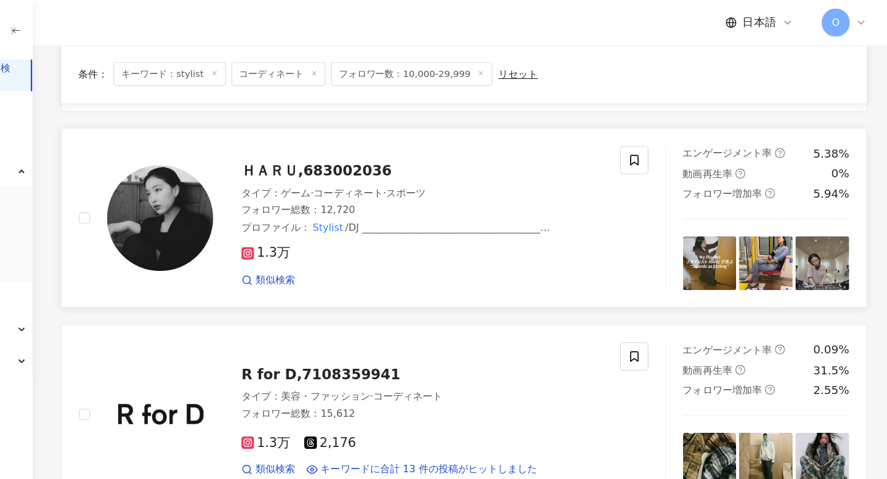
click at [319, 218] on rect at bounding box center [323, 221] width 9 height 9
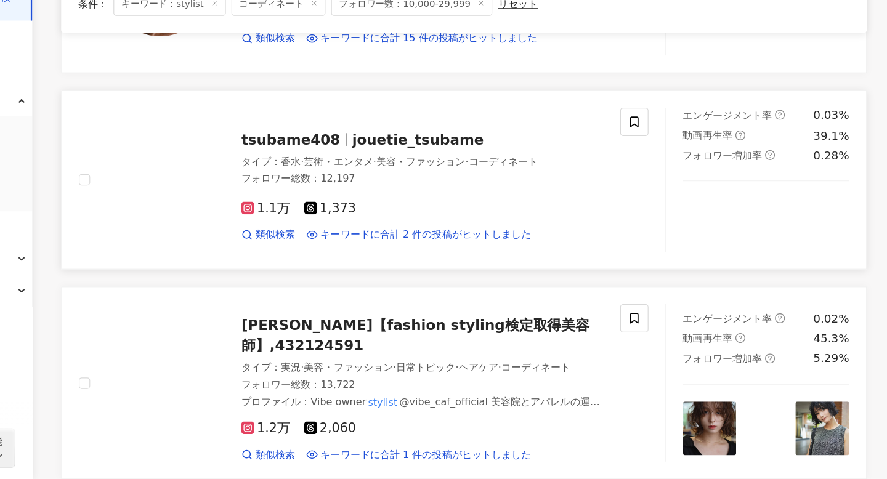
scroll to position [1774, 0]
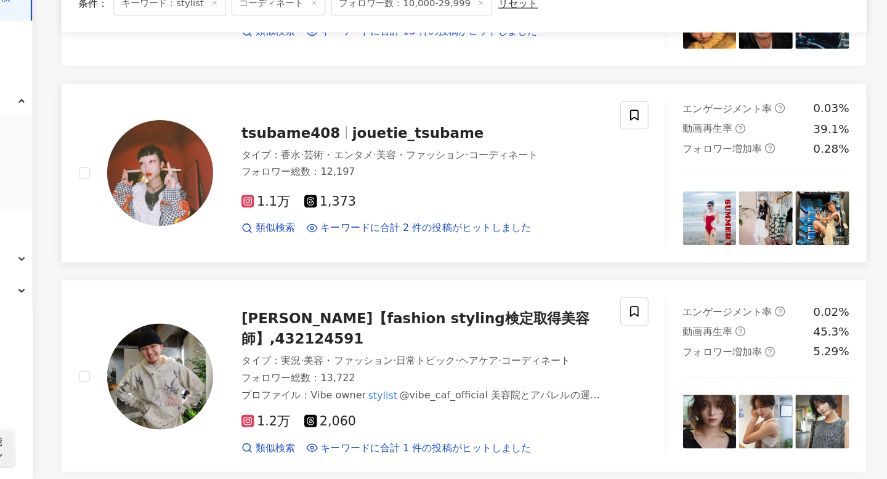
click at [325, 237] on icon at bounding box center [323, 237] width 6 height 6
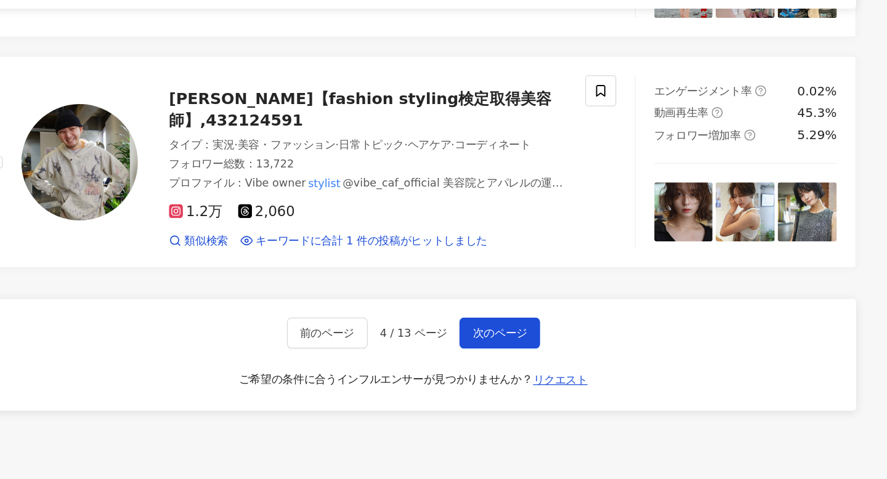
scroll to position [1952, 0]
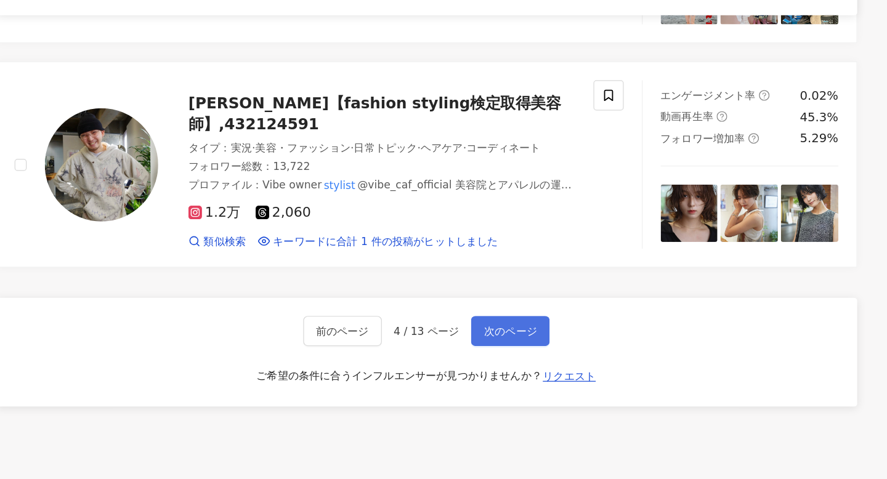
click at [555, 335] on button "次のページ" at bounding box center [580, 347] width 64 height 25
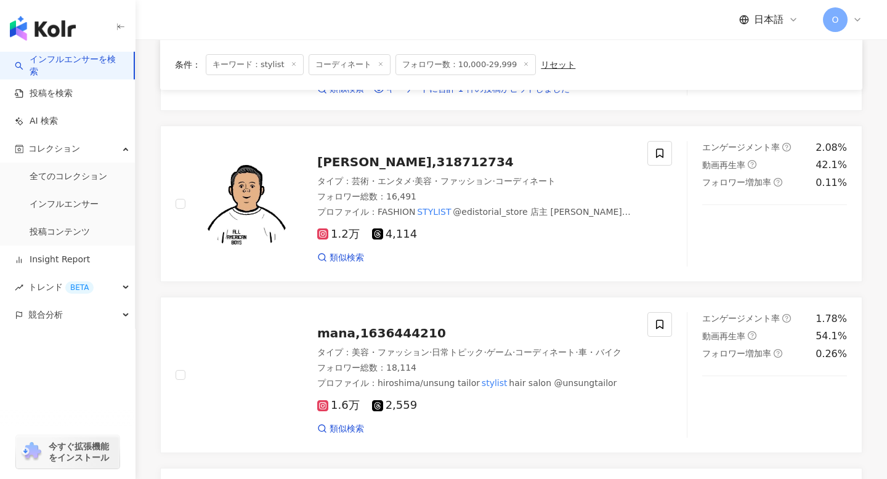
scroll to position [780, 0]
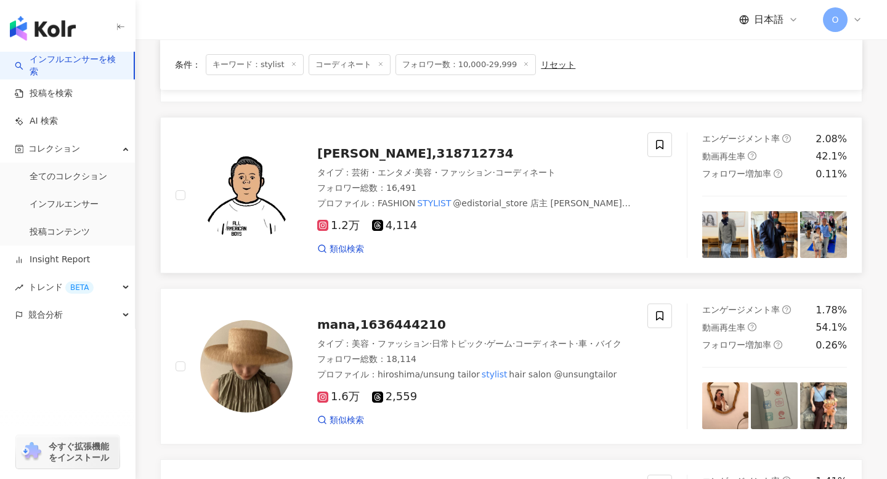
click at [323, 225] on icon at bounding box center [323, 226] width 2 height 2
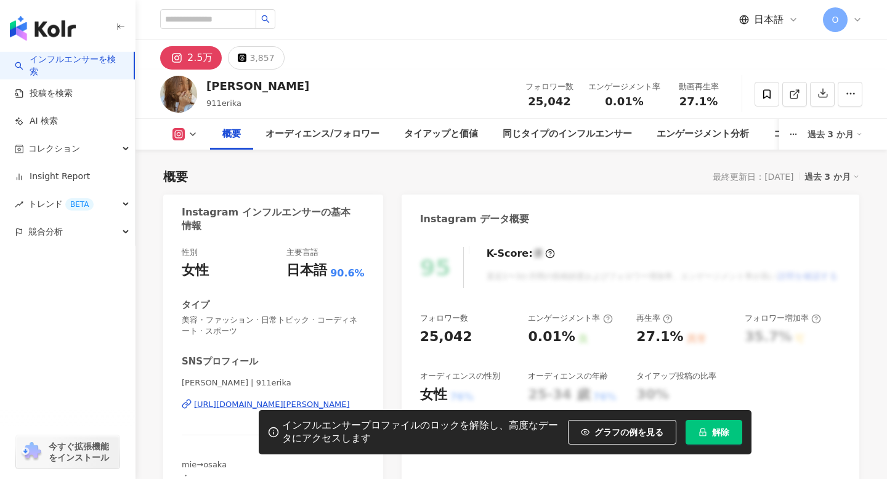
scroll to position [84, 0]
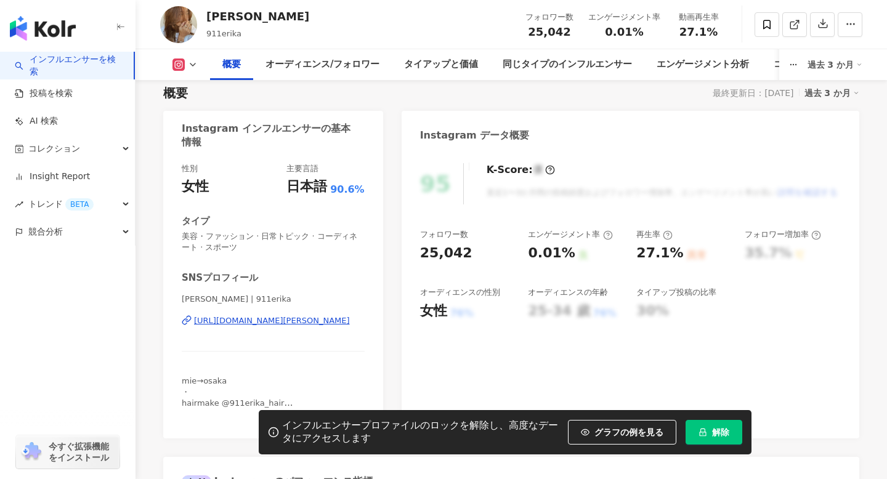
click at [184, 320] on icon at bounding box center [184, 322] width 5 height 6
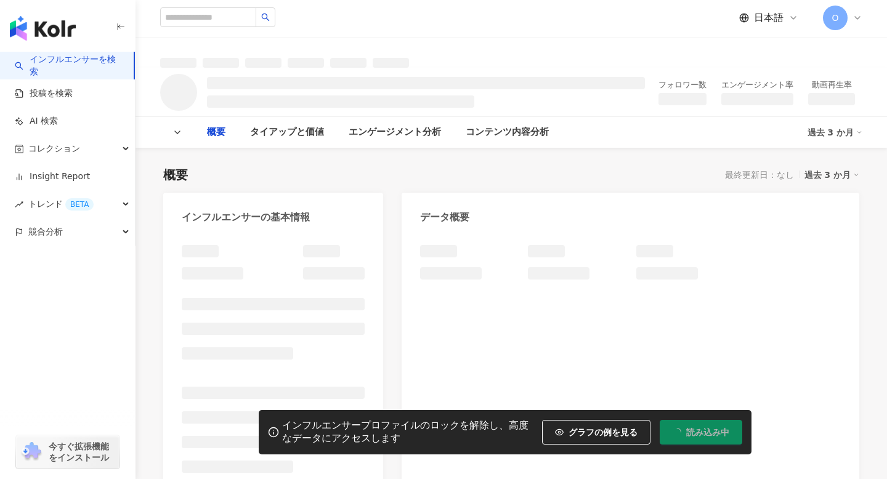
scroll to position [1, 0]
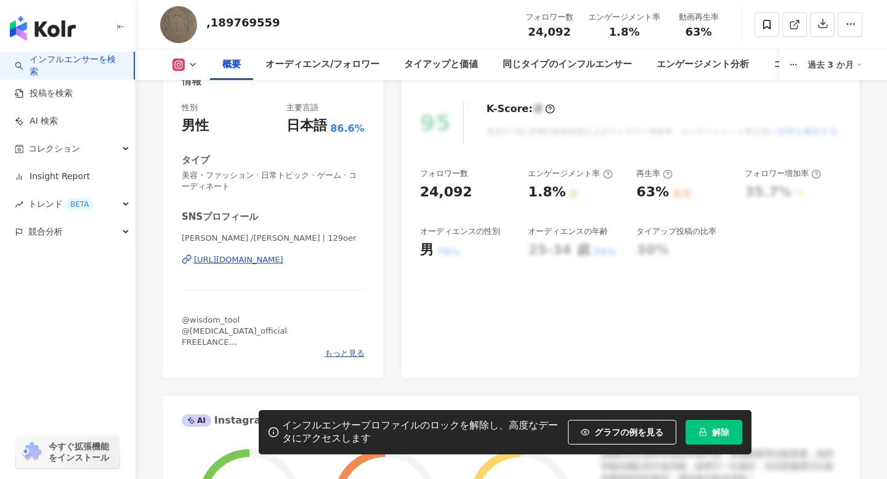
click at [206, 259] on div "https://www.instagram.com/129oer/" at bounding box center [238, 259] width 89 height 11
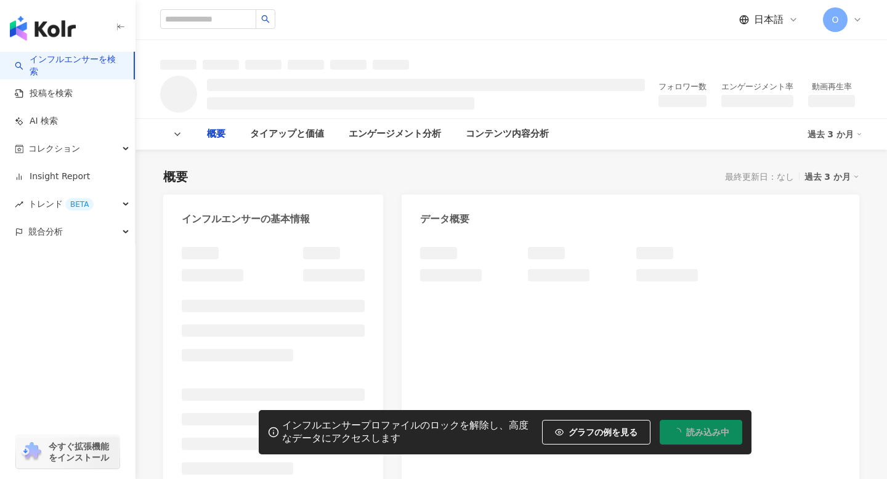
scroll to position [20, 0]
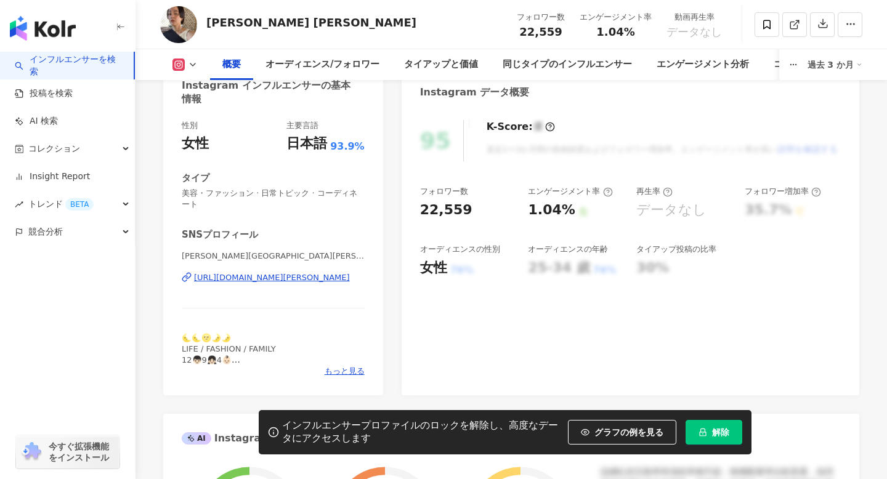
scroll to position [135, 0]
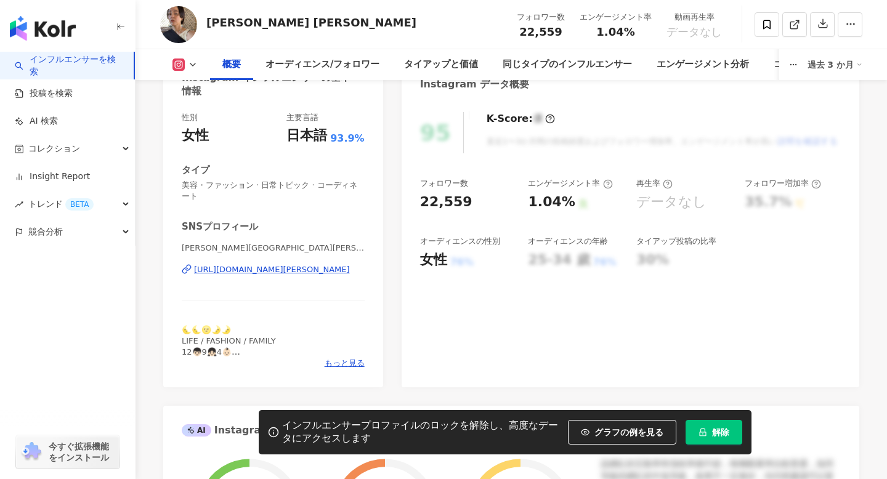
click at [185, 268] on icon at bounding box center [184, 271] width 5 height 6
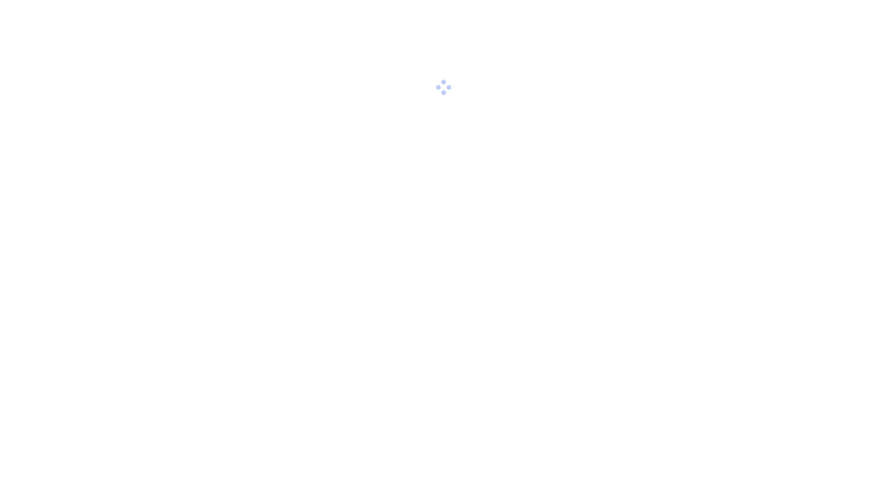
scroll to position [57, 0]
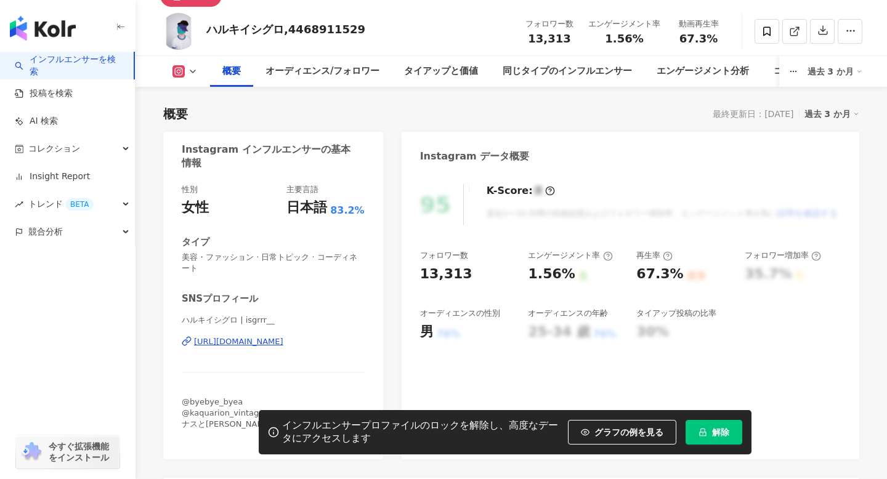
scroll to position [135, 0]
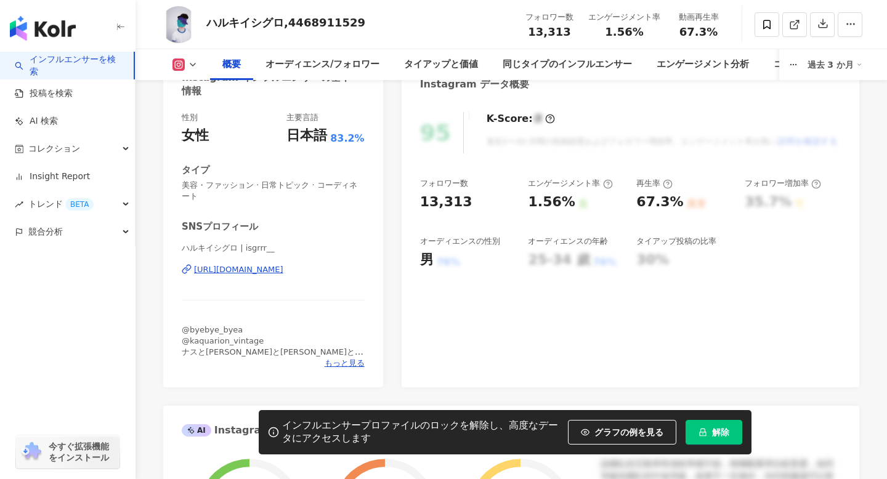
click at [197, 271] on div "[URL][DOMAIN_NAME]" at bounding box center [238, 269] width 89 height 11
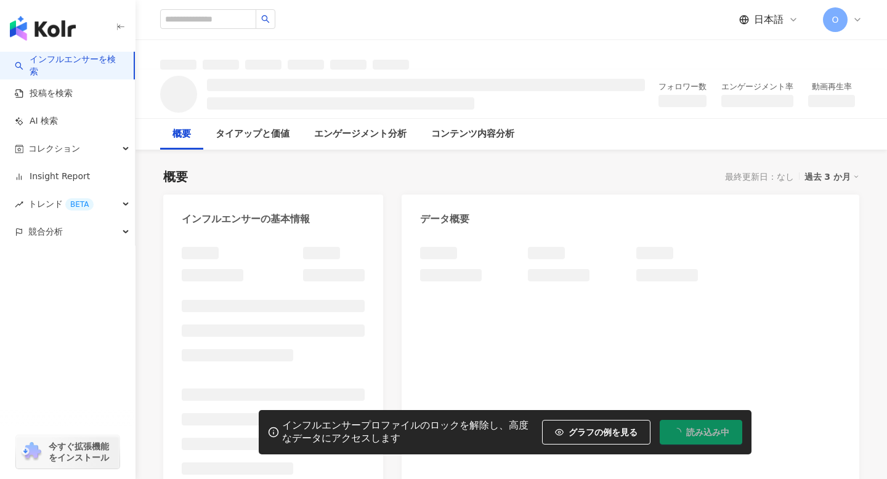
scroll to position [40, 0]
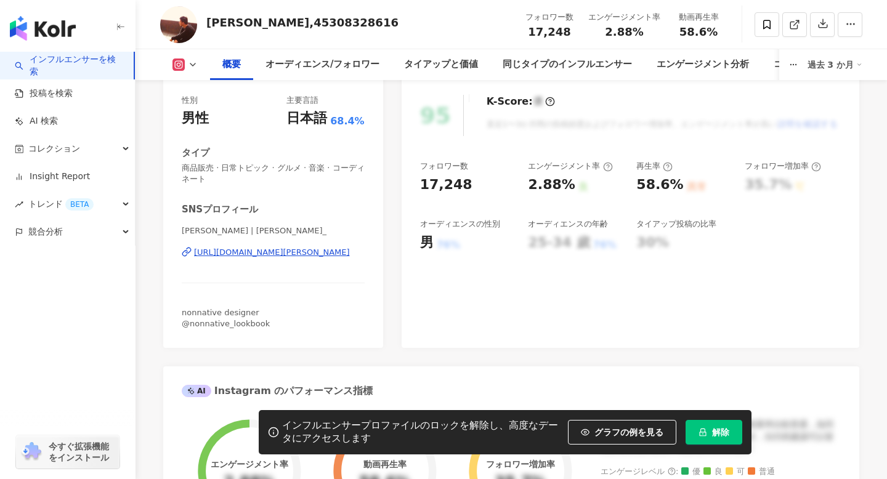
click at [184, 253] on icon at bounding box center [187, 252] width 10 height 10
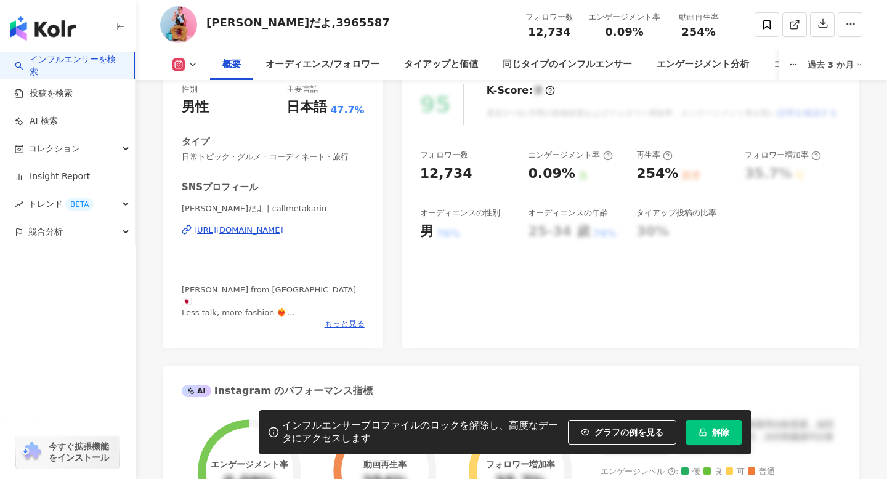
scroll to position [171, 0]
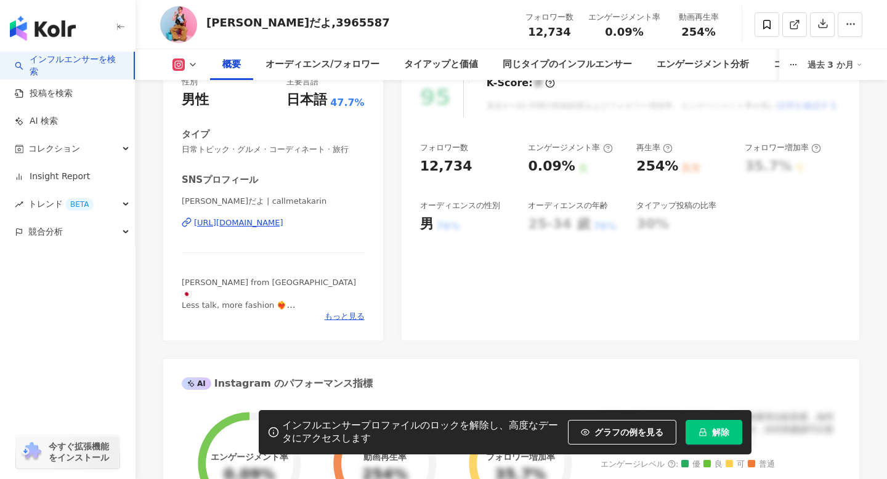
click at [188, 220] on icon at bounding box center [187, 222] width 10 height 10
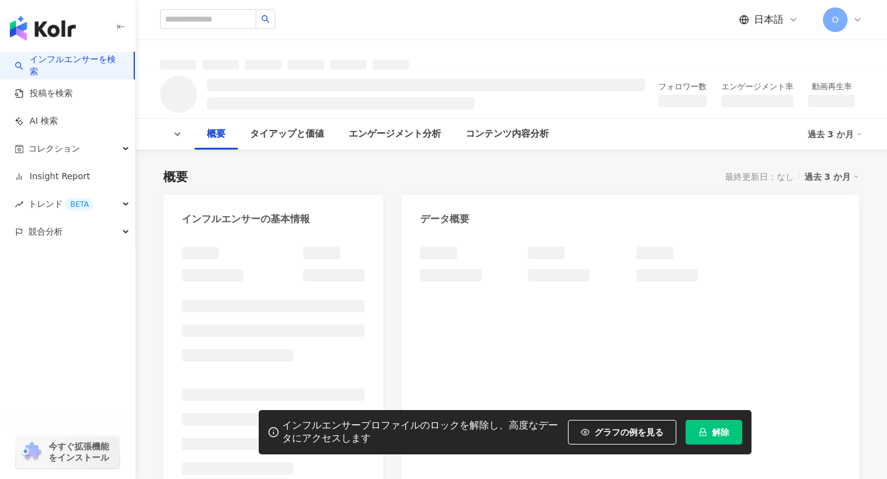
scroll to position [199, 0]
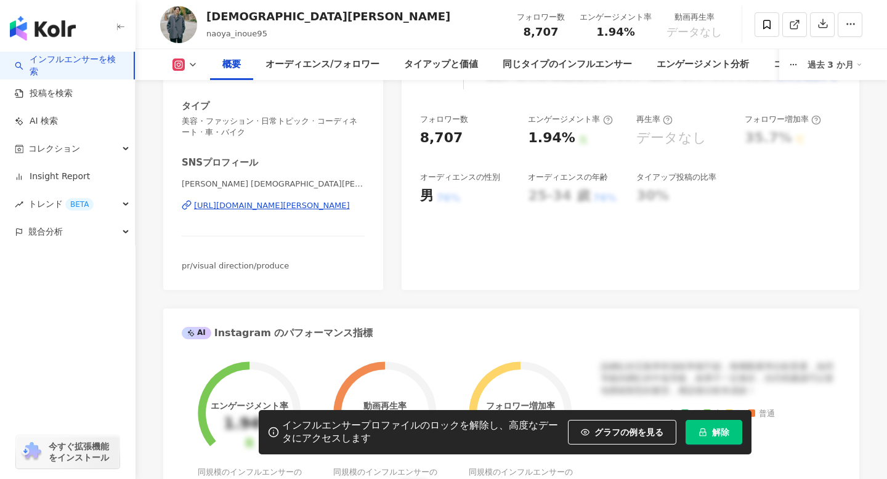
click at [187, 200] on icon at bounding box center [187, 205] width 10 height 10
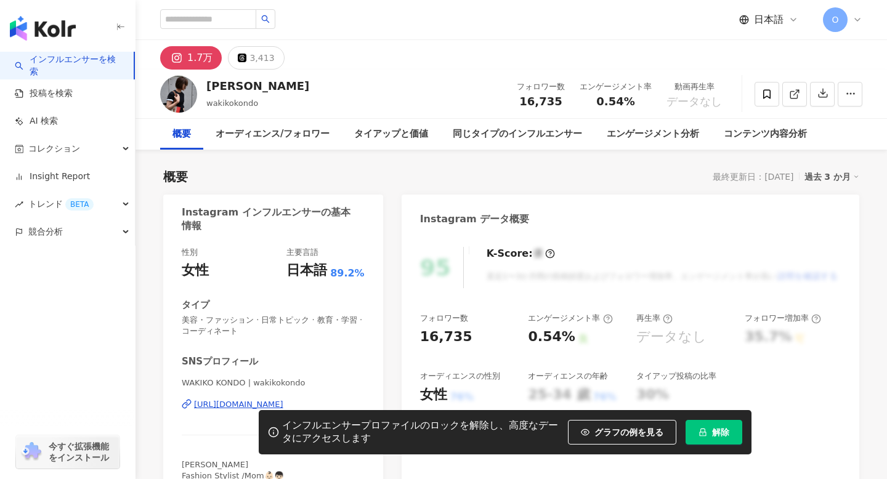
scroll to position [41, 0]
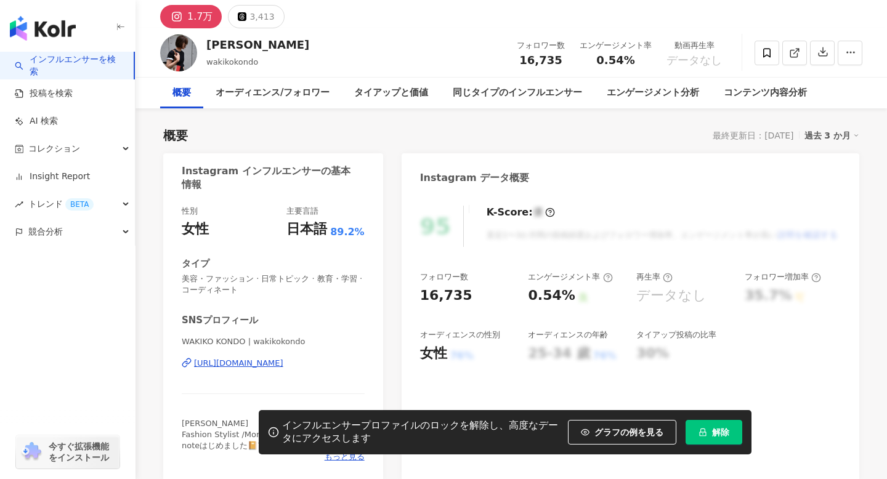
click at [179, 363] on div "性別 女性 主要言語 日本語 89.2% タイプ 美容・ファッション · 日常トピック · 教育・学習 · コーディネート SNSプロフィール WAKIKO …" at bounding box center [273, 337] width 220 height 288
click at [184, 363] on icon at bounding box center [187, 363] width 10 height 10
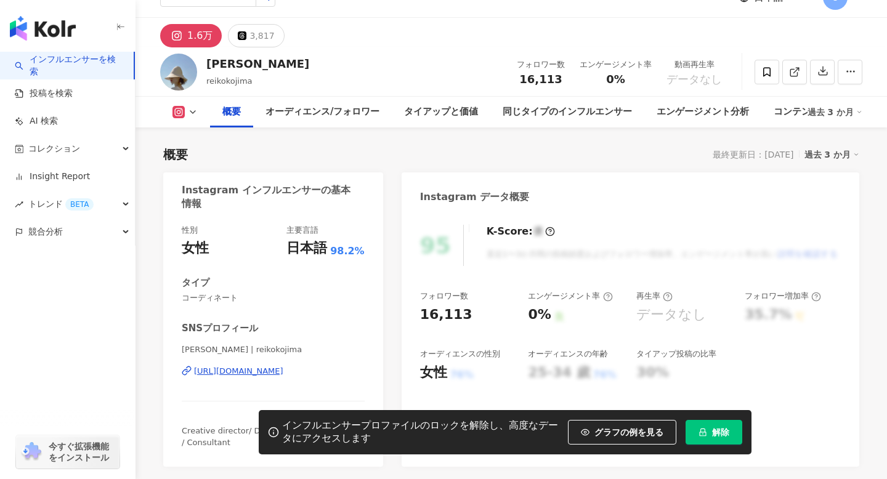
scroll to position [64, 0]
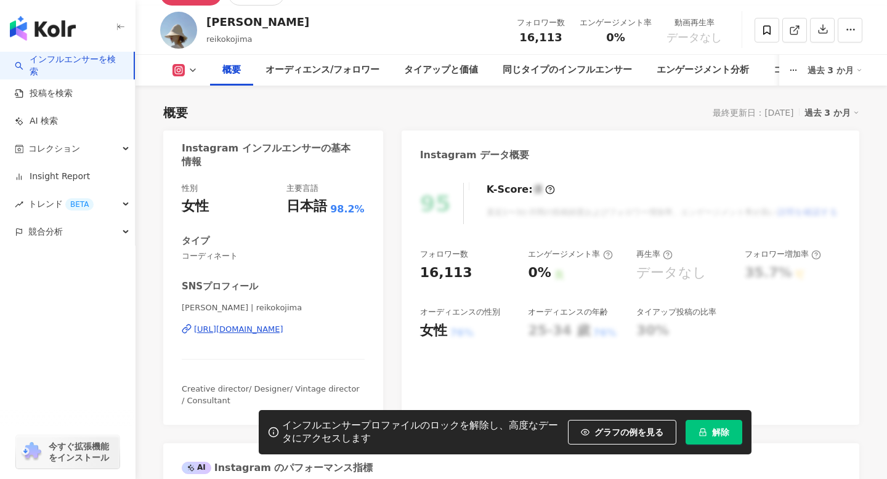
click at [187, 330] on icon at bounding box center [188, 328] width 5 height 6
click at [182, 329] on icon at bounding box center [184, 331] width 5 height 6
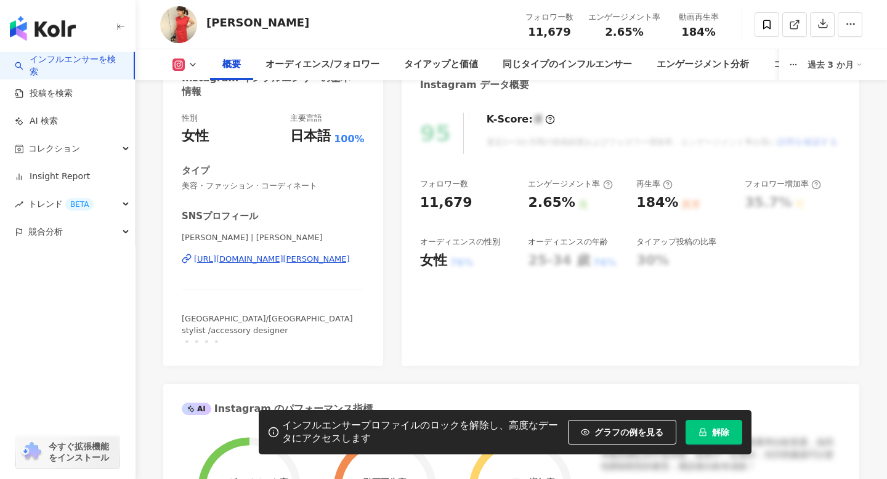
scroll to position [144, 0]
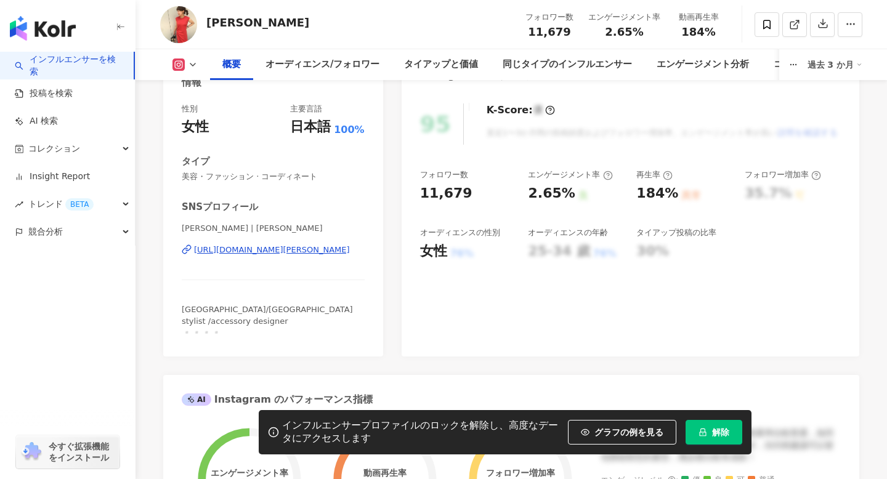
click at [186, 250] on icon at bounding box center [187, 250] width 10 height 10
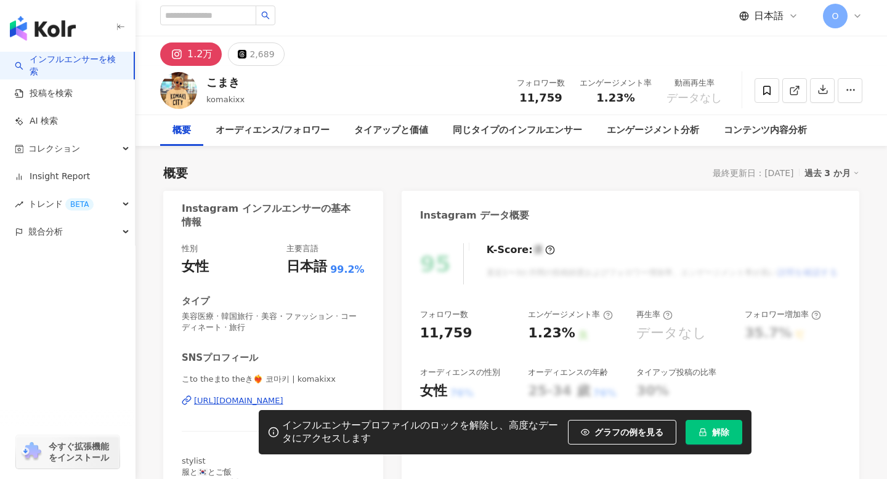
scroll to position [84, 0]
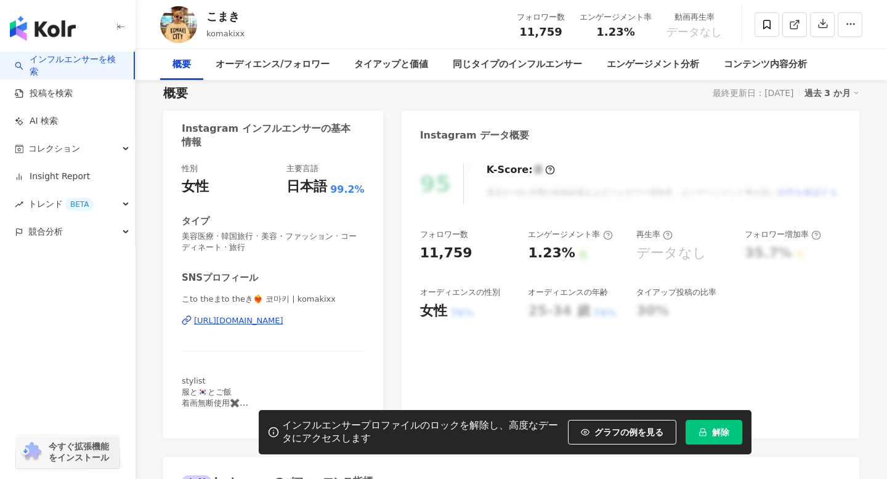
click at [185, 319] on icon at bounding box center [187, 320] width 10 height 10
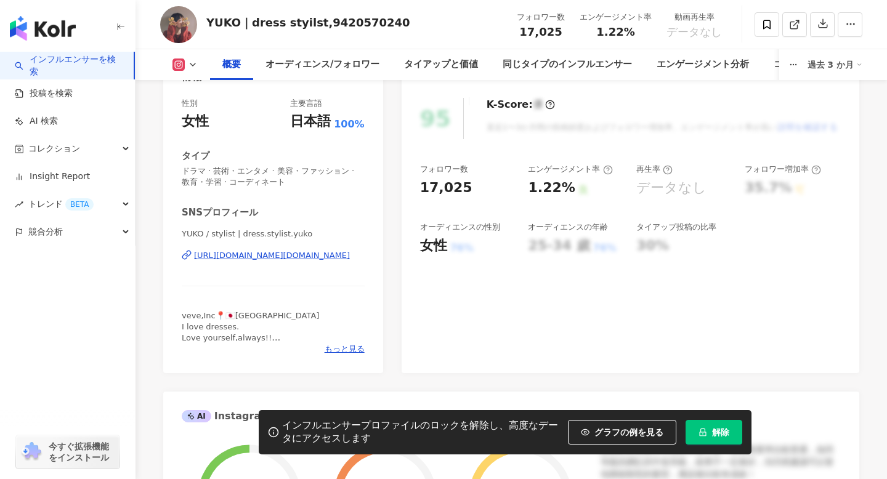
scroll to position [168, 0]
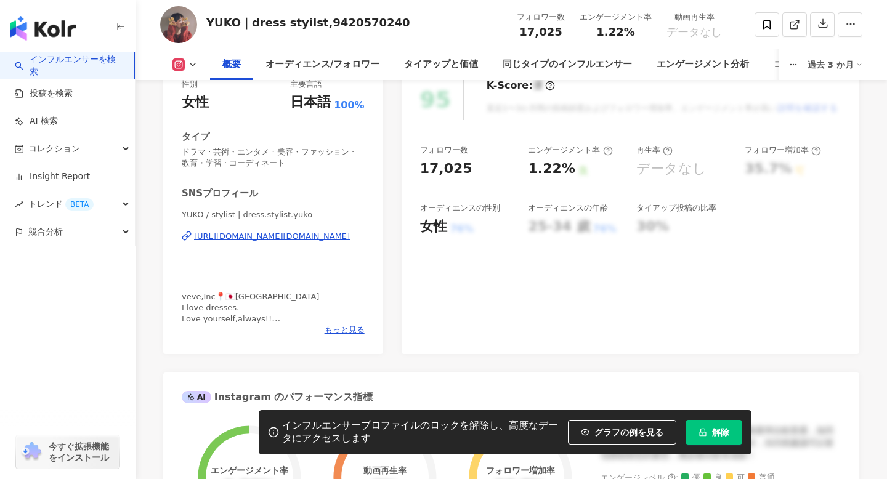
click at [186, 237] on icon at bounding box center [188, 235] width 5 height 6
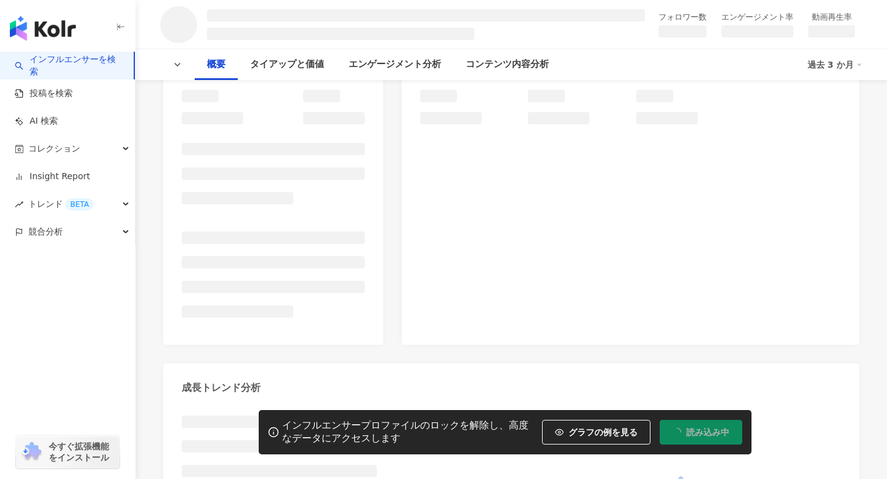
scroll to position [158, 0]
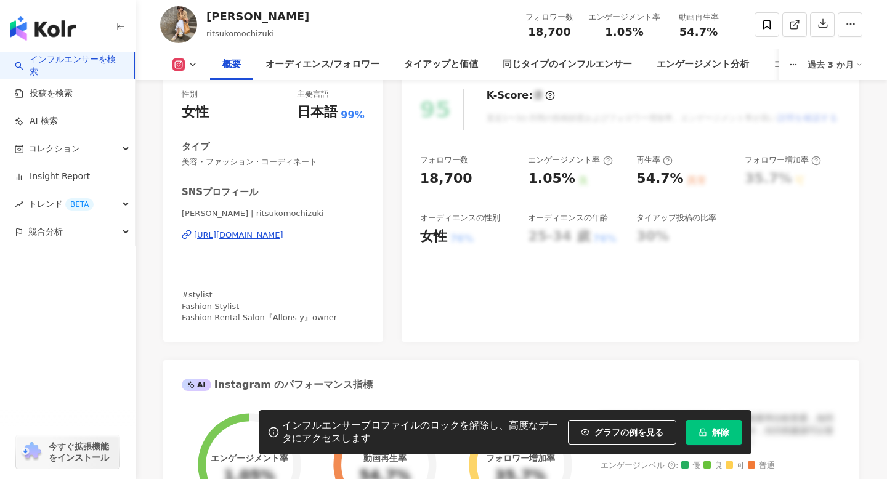
click at [186, 232] on icon at bounding box center [187, 235] width 10 height 10
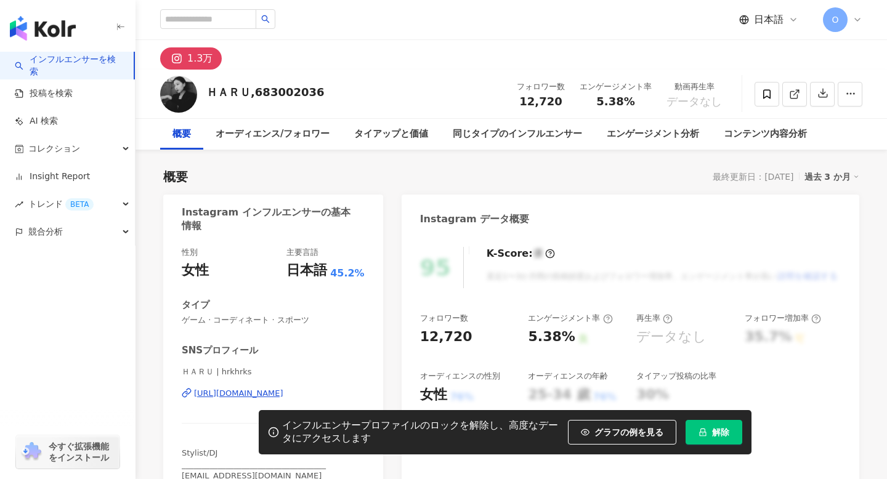
scroll to position [91, 0]
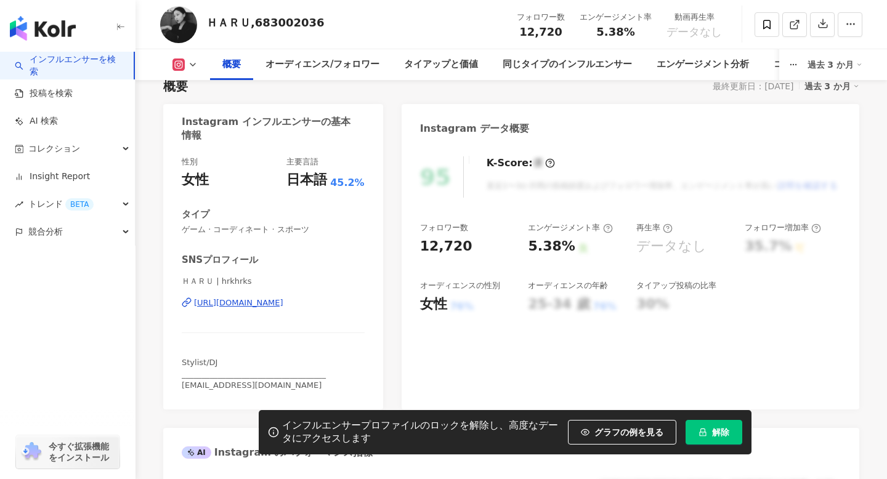
click at [185, 302] on icon at bounding box center [187, 303] width 10 height 10
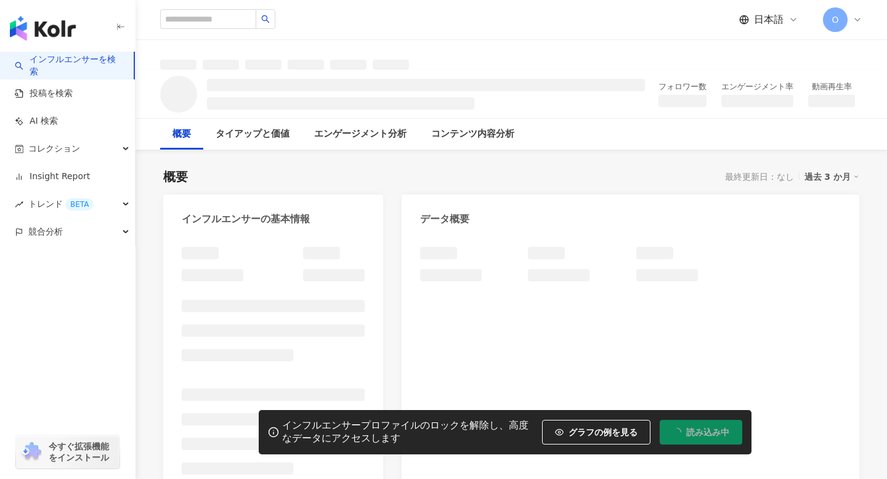
scroll to position [165, 0]
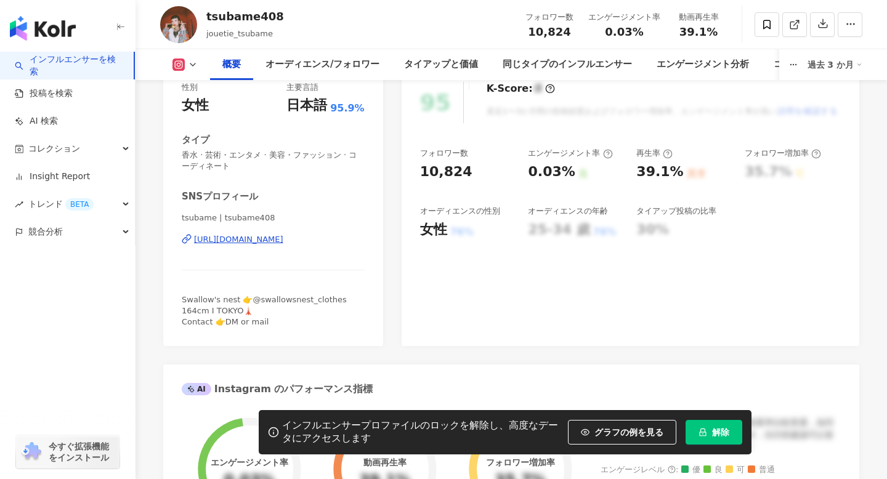
scroll to position [175, 0]
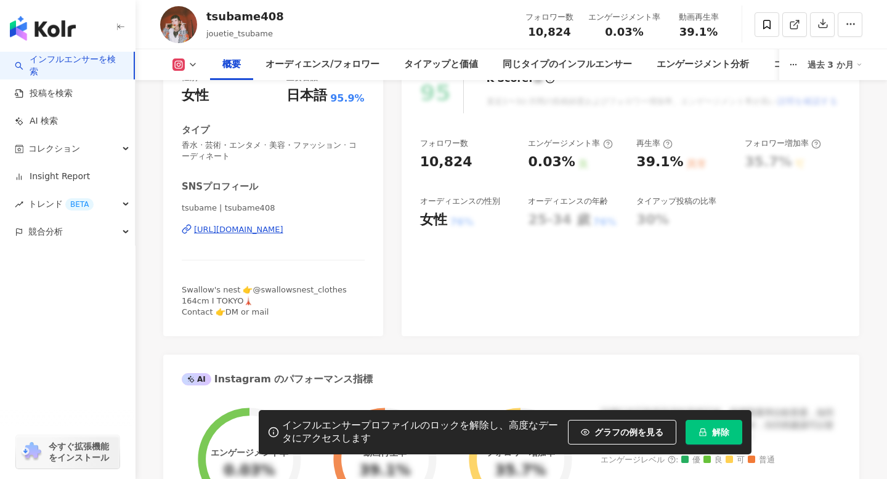
click at [185, 229] on icon at bounding box center [187, 229] width 10 height 10
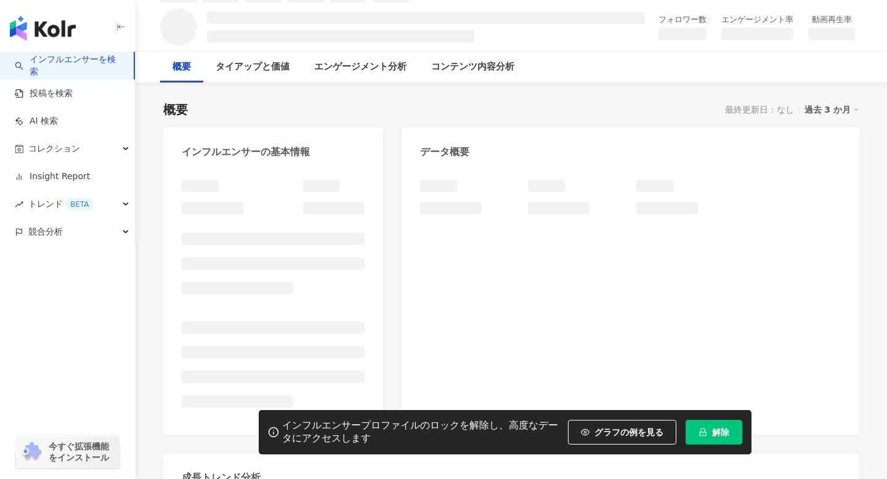
scroll to position [76, 0]
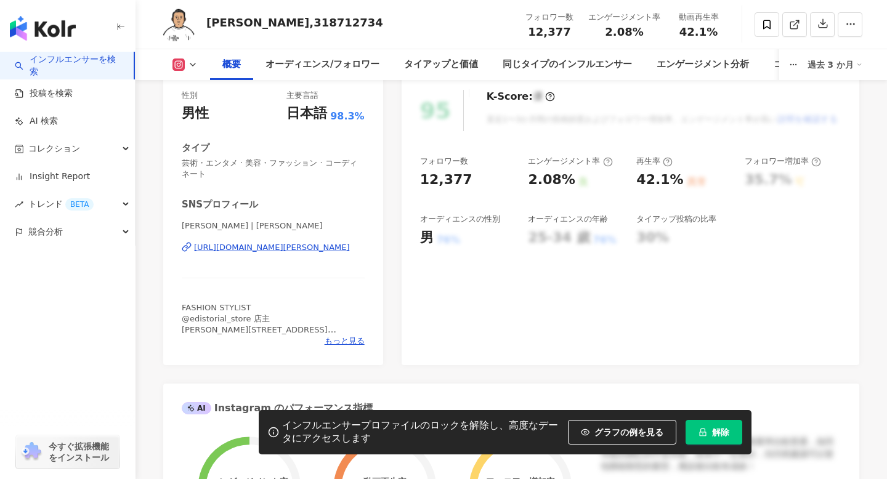
scroll to position [166, 0]
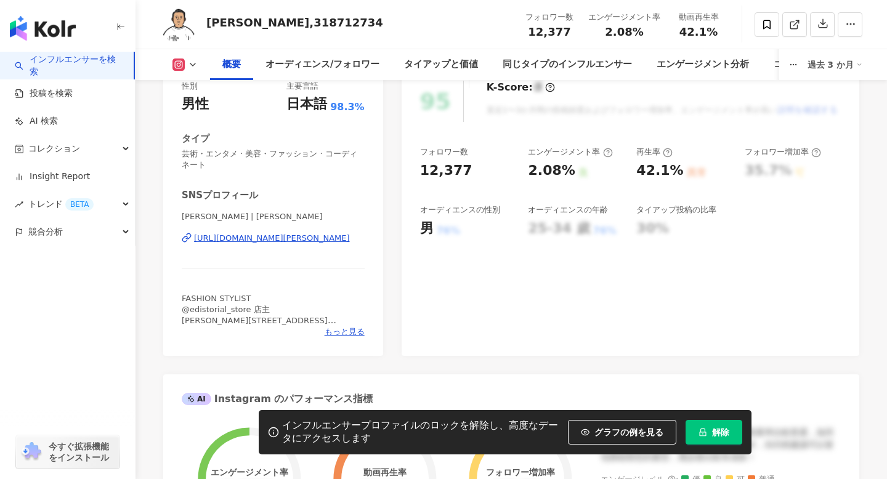
click at [183, 238] on icon at bounding box center [184, 240] width 5 height 6
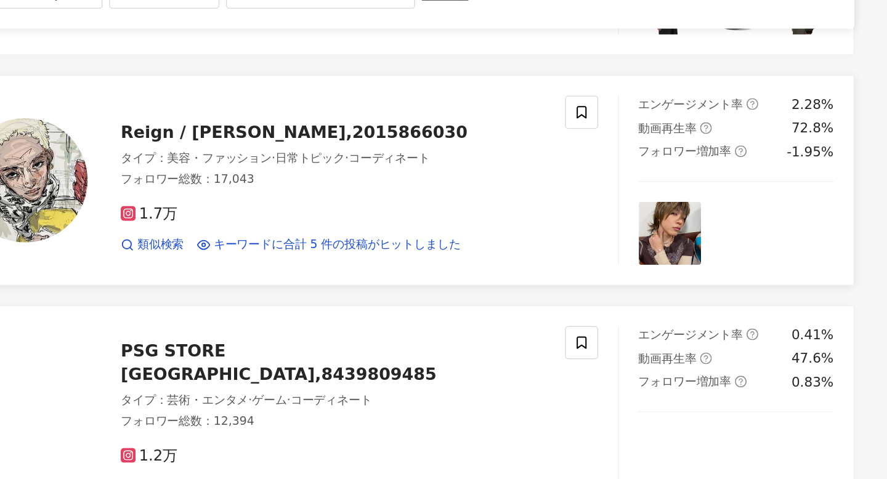
scroll to position [1629, 0]
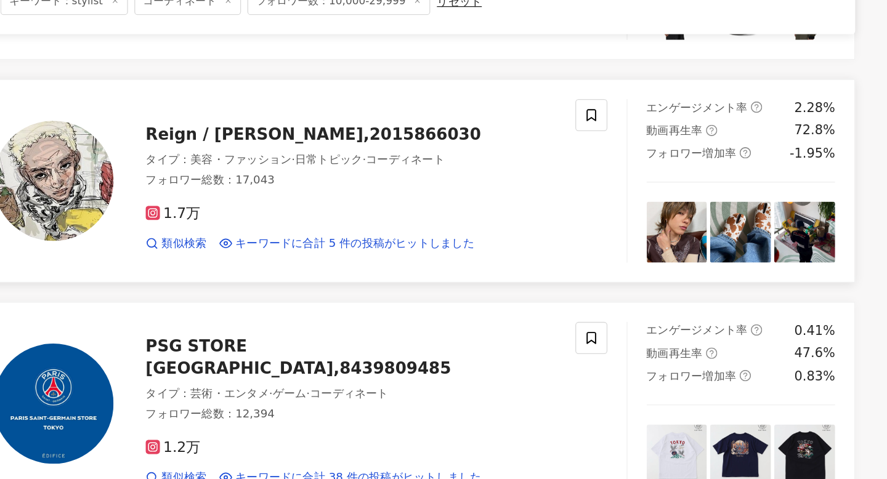
click at [322, 224] on icon at bounding box center [323, 227] width 6 height 6
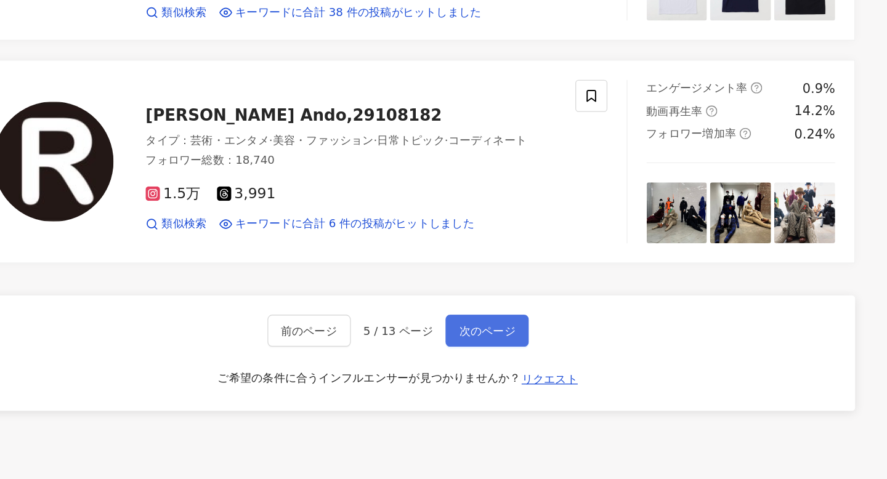
click at [562, 360] on span "次のページ" at bounding box center [579, 365] width 43 height 10
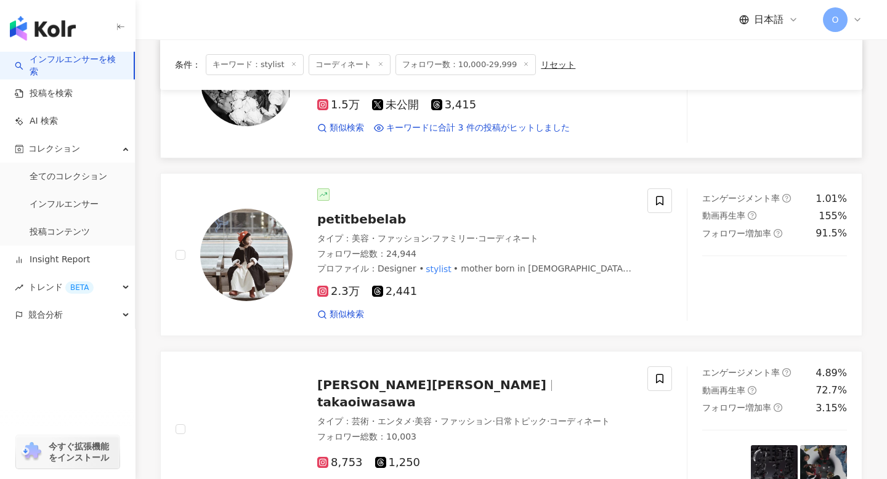
scroll to position [714, 0]
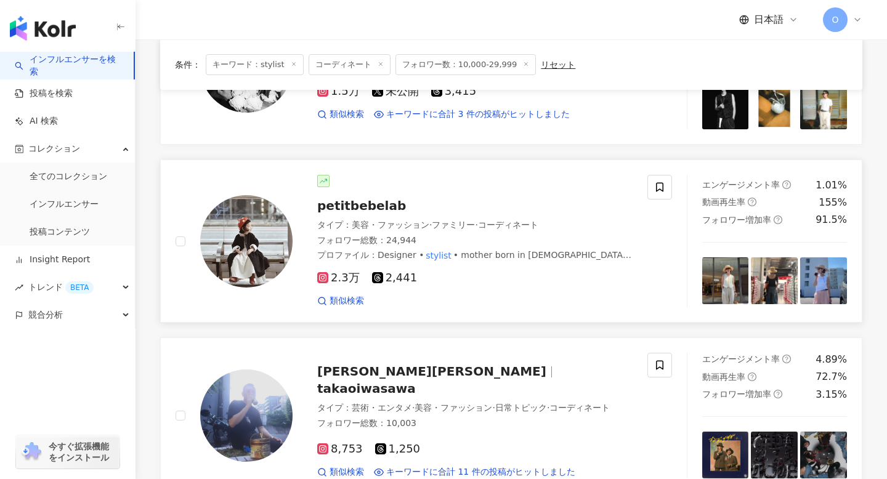
click at [323, 281] on rect at bounding box center [323, 278] width 9 height 9
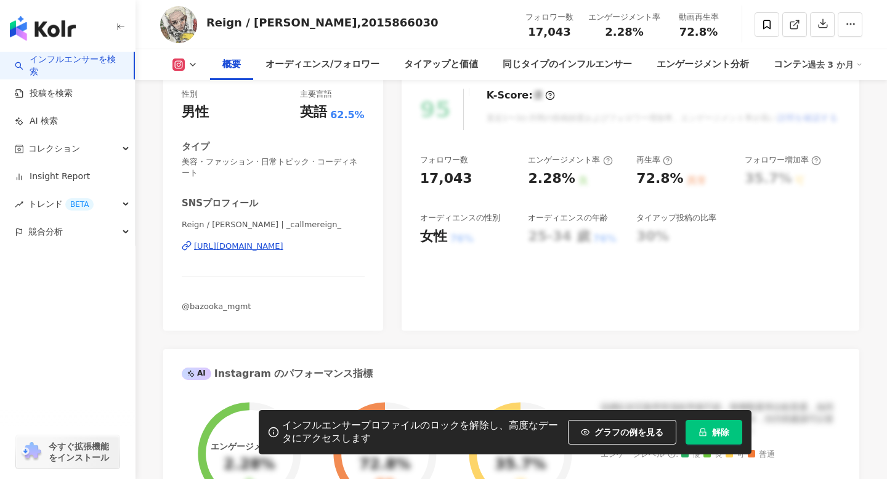
click at [184, 246] on icon at bounding box center [187, 246] width 10 height 10
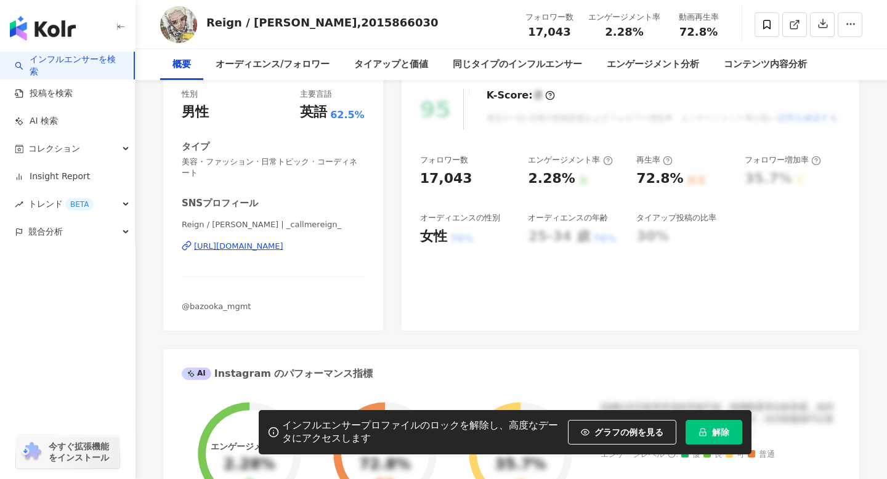
scroll to position [37, 0]
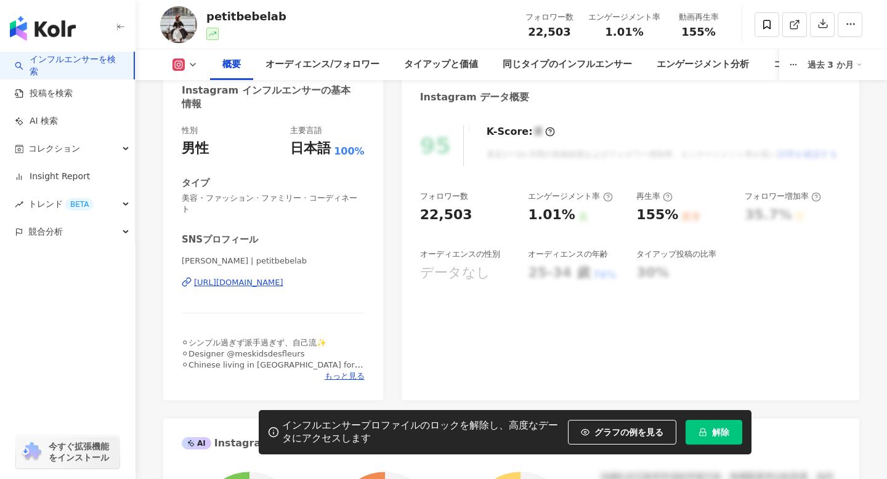
scroll to position [182, 0]
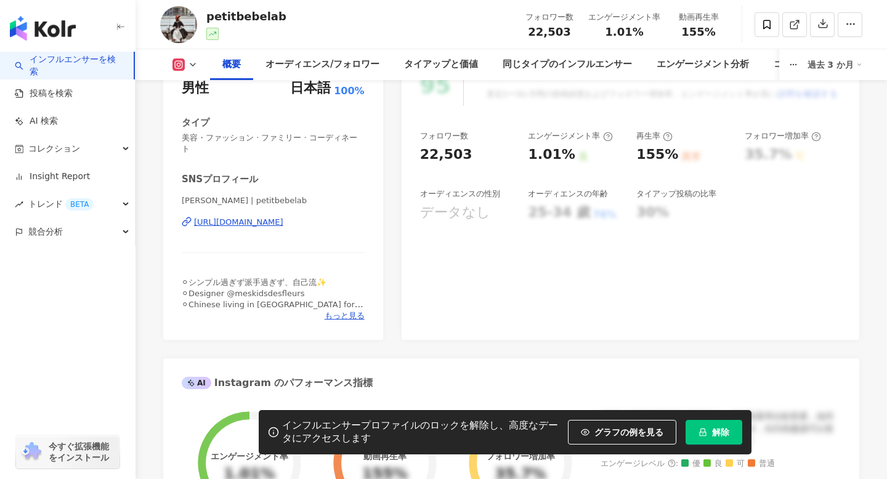
click at [187, 218] on icon at bounding box center [188, 221] width 5 height 6
